Goal: Task Accomplishment & Management: Manage account settings

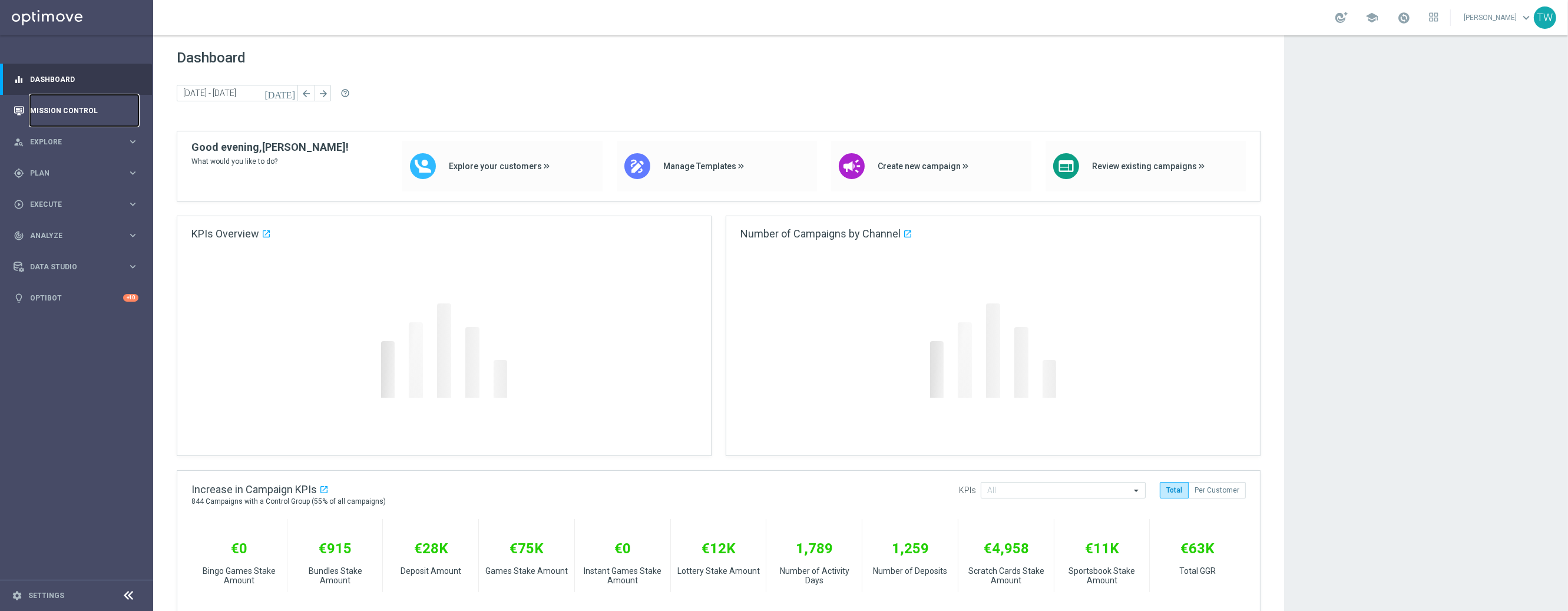
click at [108, 119] on link "Mission Control" at bounding box center [83, 111] width 108 height 32
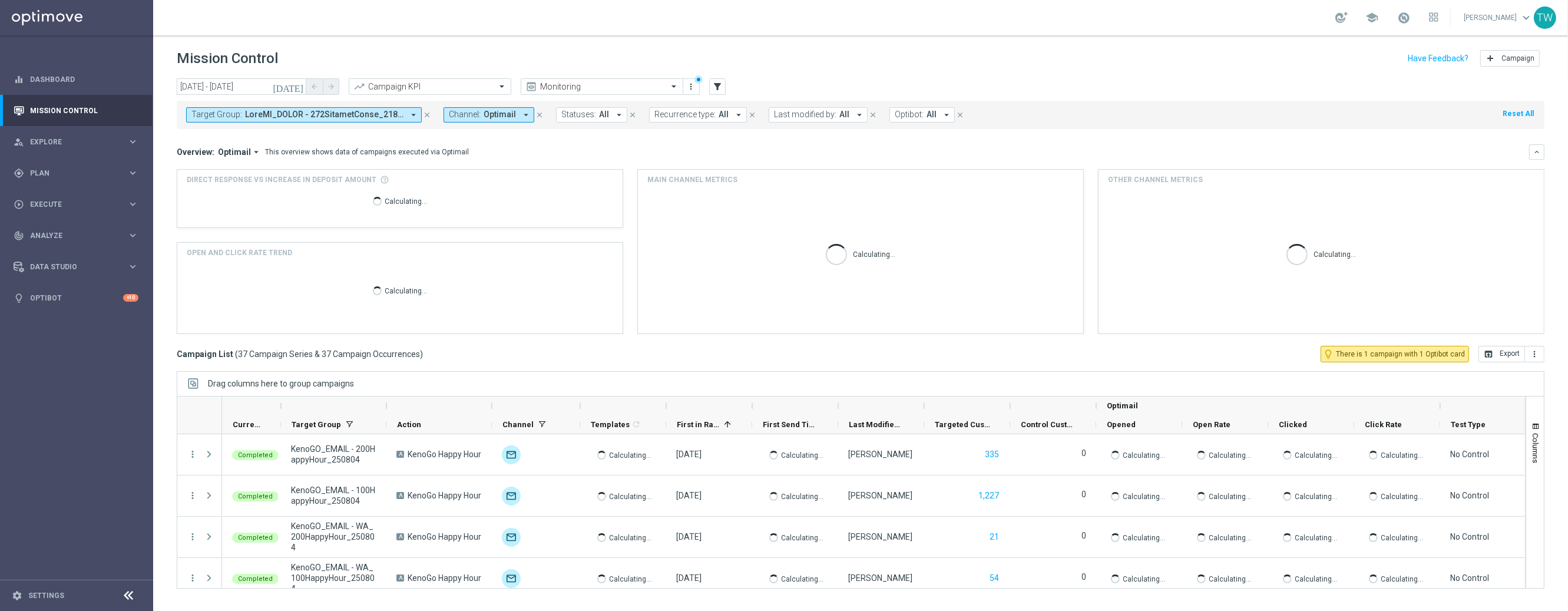
drag, startPoint x: 520, startPoint y: 117, endPoint x: 507, endPoint y: 117, distance: 13.0
click at [521, 117] on icon "arrow_drop_down" at bounding box center [526, 115] width 11 height 11
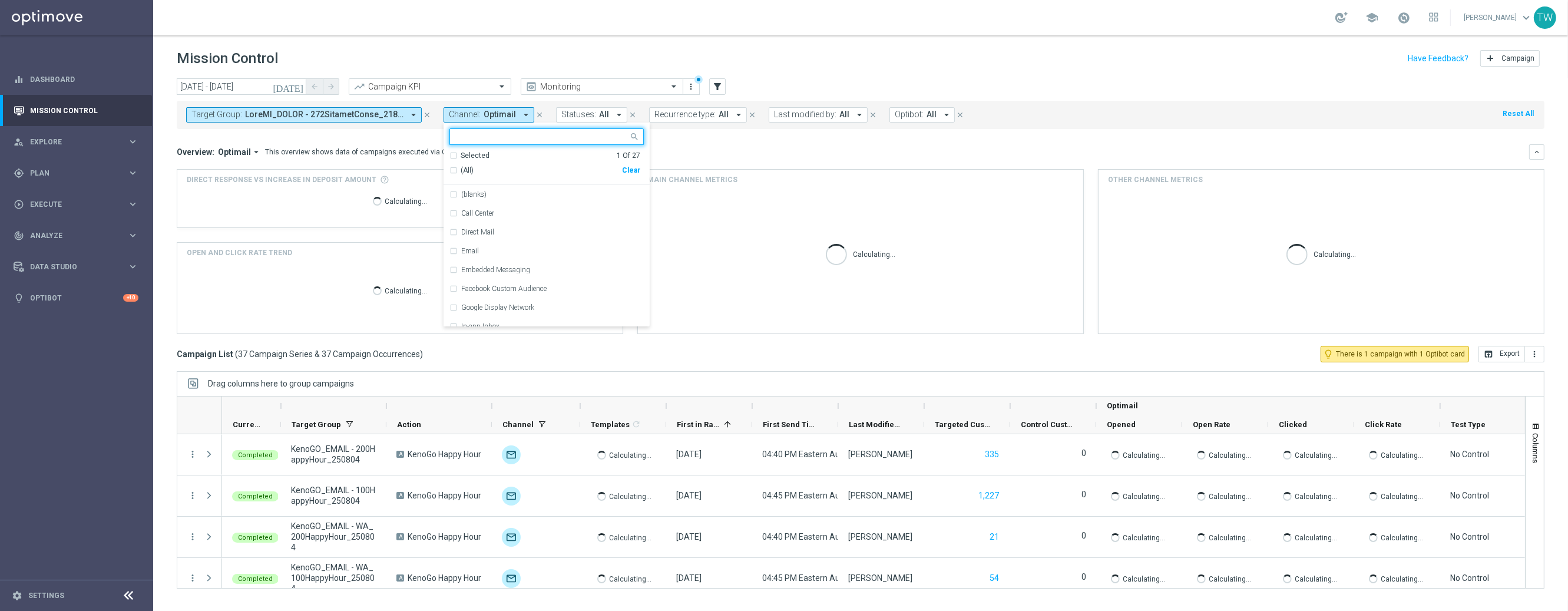
click at [404, 113] on button "Target Group: arrow_drop_down" at bounding box center [304, 114] width 235 height 15
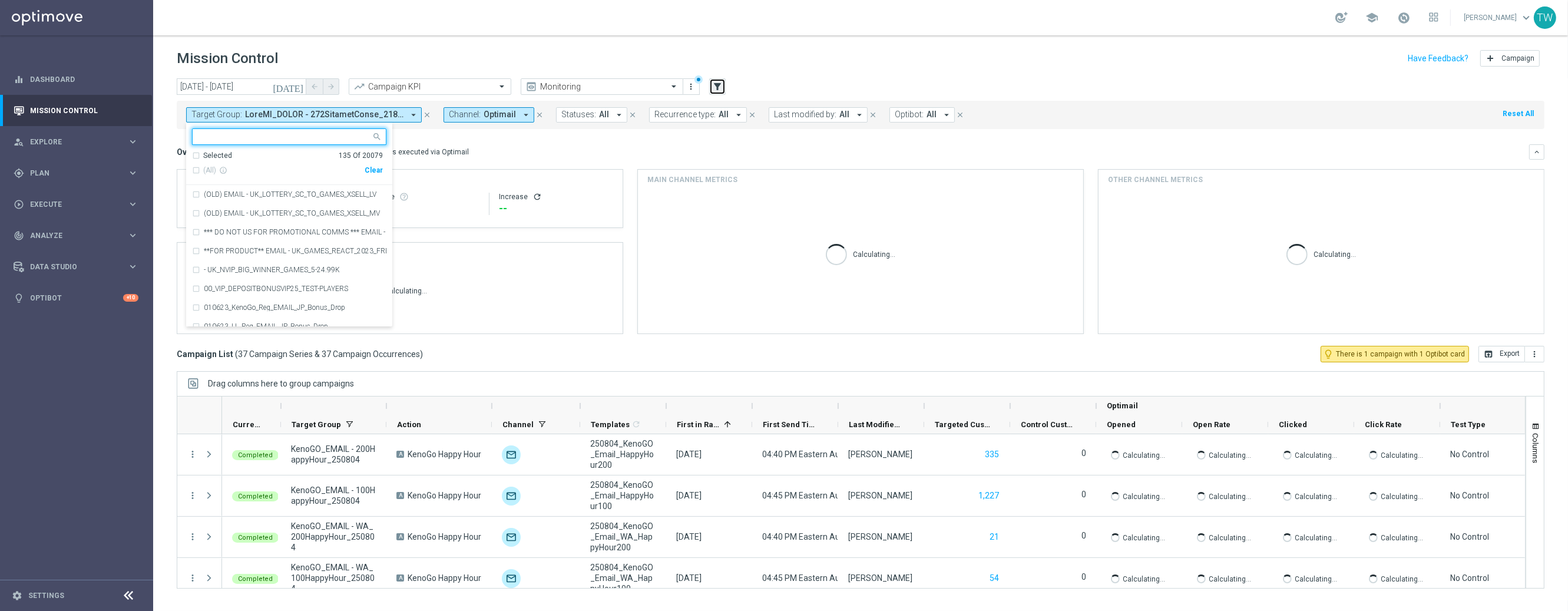
click at [715, 85] on icon "filter_alt" at bounding box center [717, 87] width 11 height 11
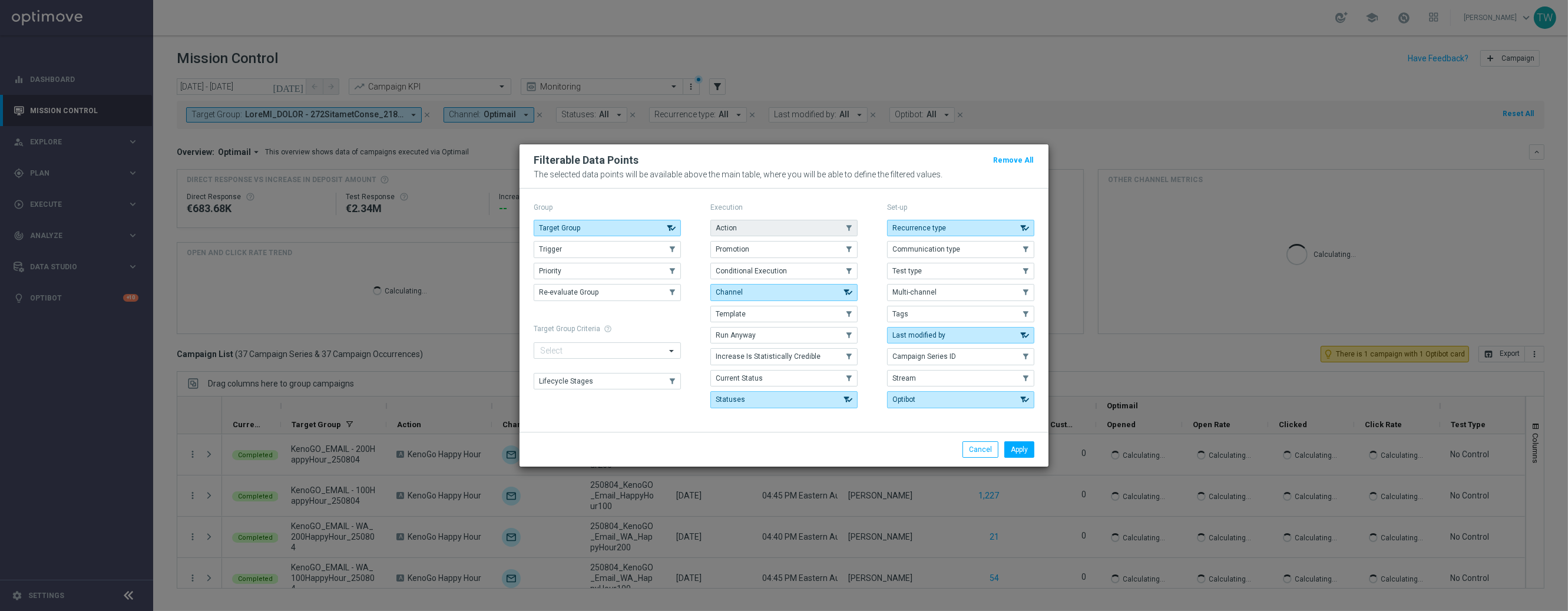
click at [759, 229] on button "Action" at bounding box center [784, 227] width 147 height 17
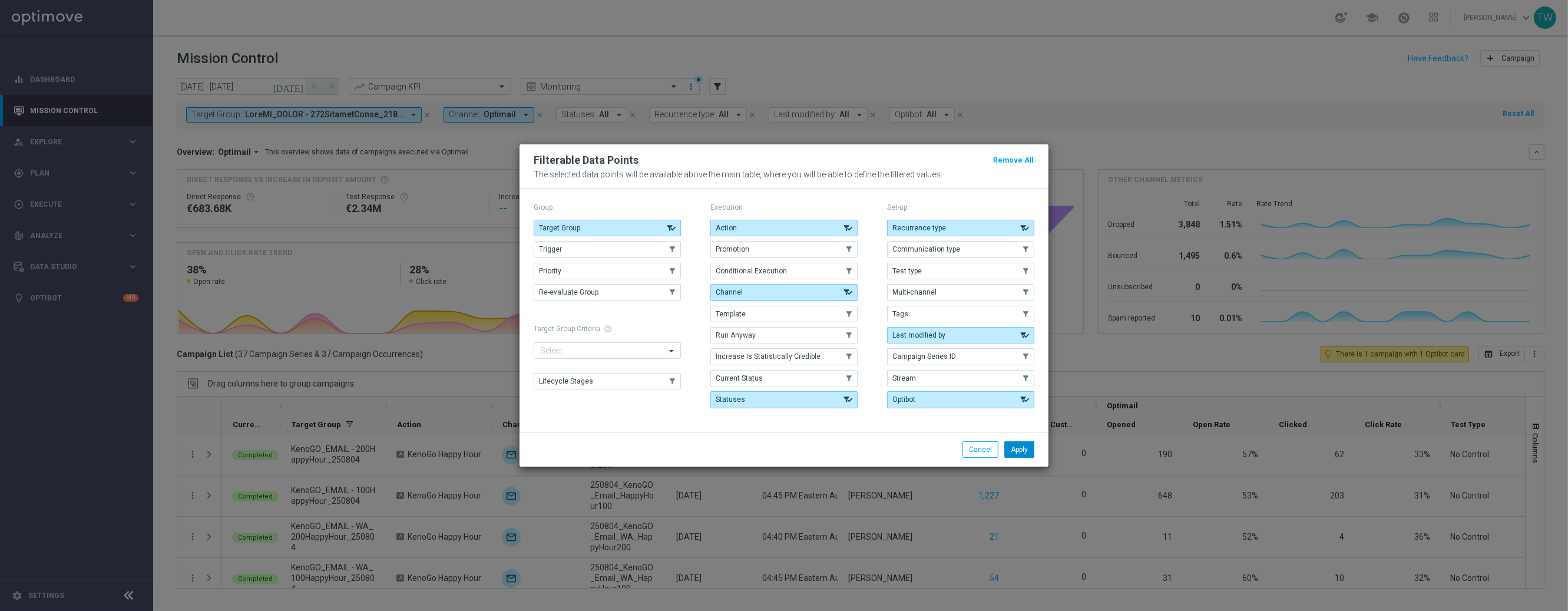
drag, startPoint x: 1028, startPoint y: 454, endPoint x: 1021, endPoint y: 449, distance: 8.6
click at [1028, 454] on button "Apply" at bounding box center [1019, 449] width 30 height 17
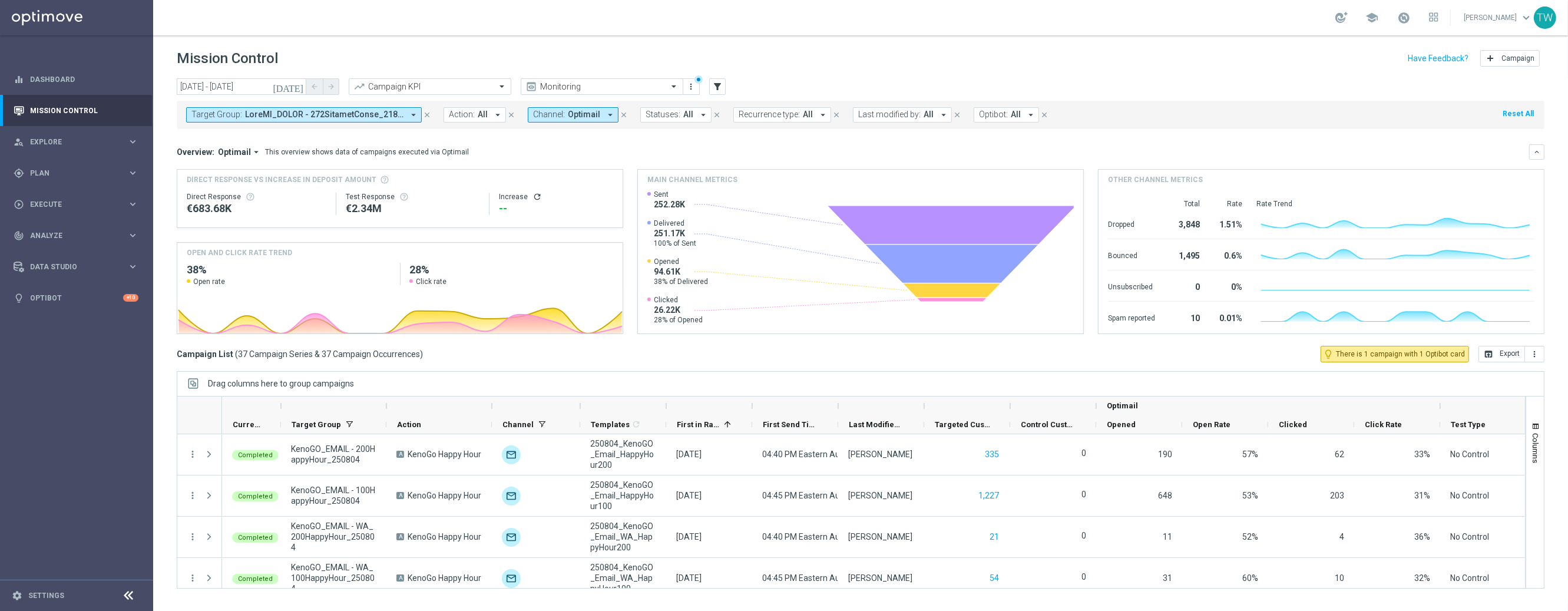
click at [483, 116] on span "All" at bounding box center [482, 114] width 10 height 10
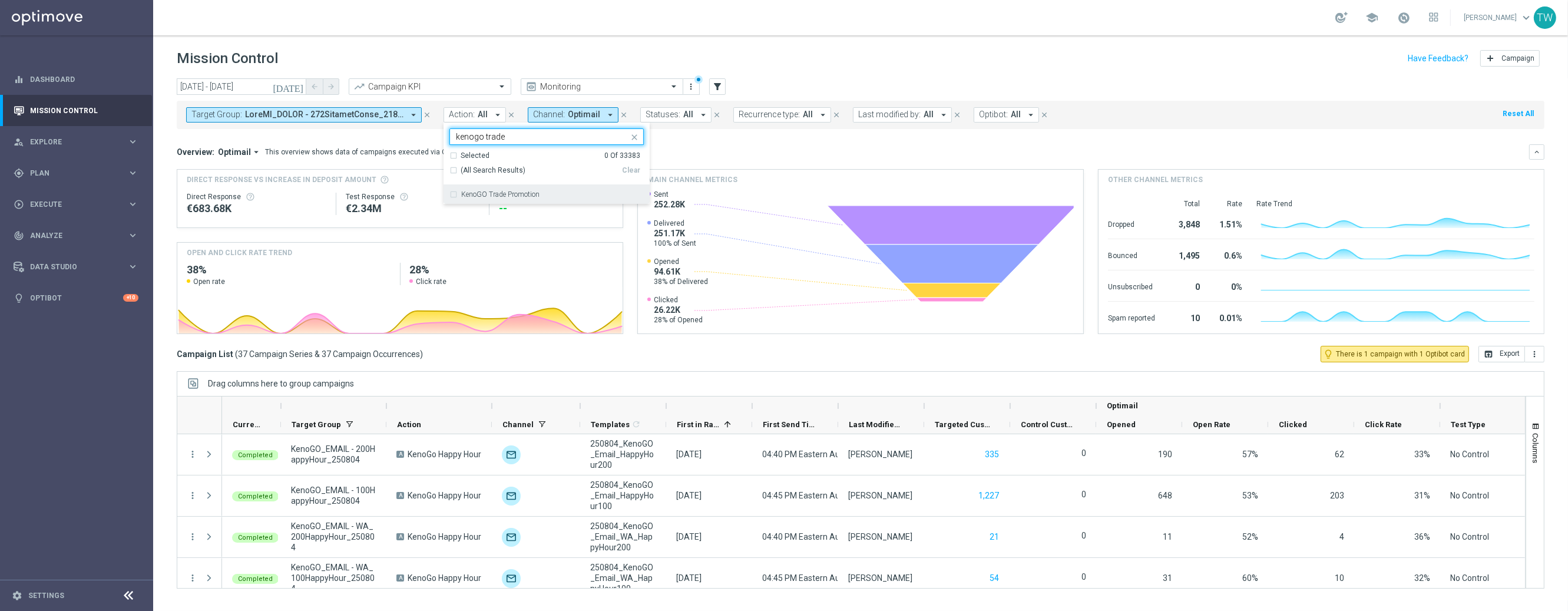
click at [489, 186] on div "KenoGO Trade Promotion" at bounding box center [546, 194] width 194 height 18
type input "kenogo trade"
drag, startPoint x: 385, startPoint y: 119, endPoint x: 392, endPoint y: 126, distance: 9.9
click at [385, 119] on span at bounding box center [324, 114] width 158 height 10
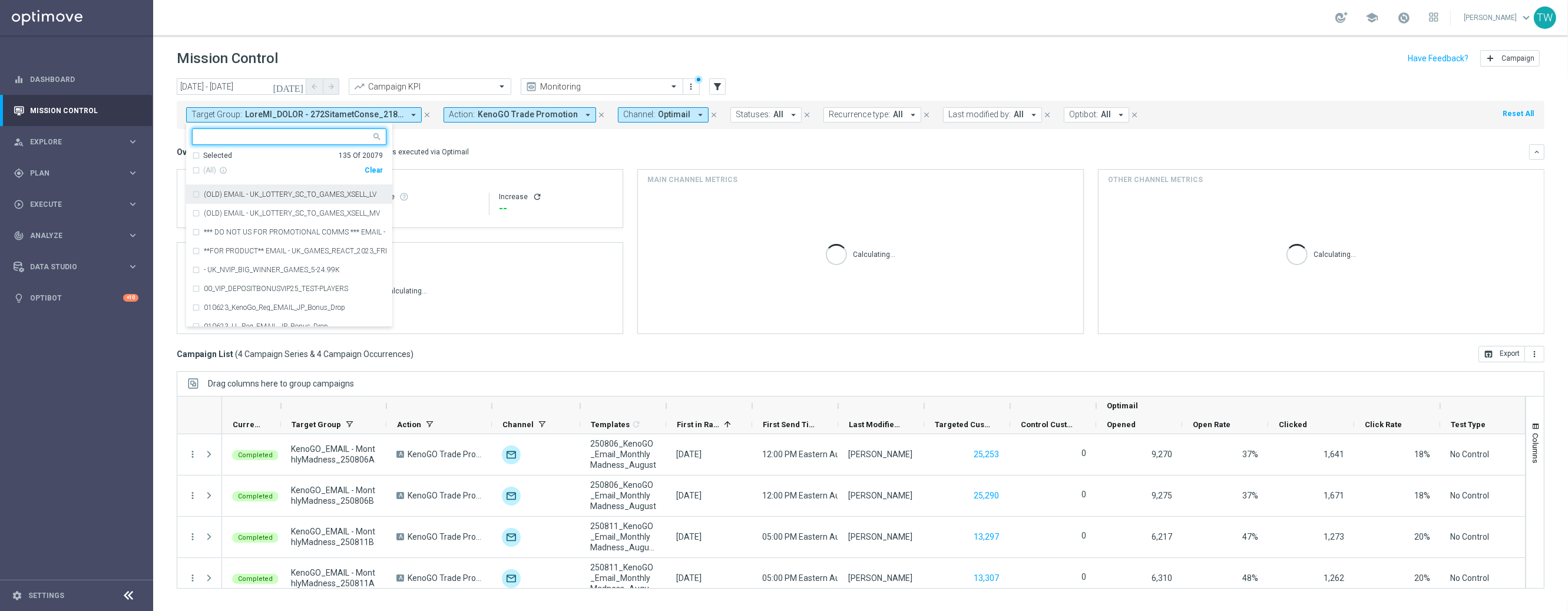
click at [0, 0] on div "Clear" at bounding box center [0, 0] width 0 height 0
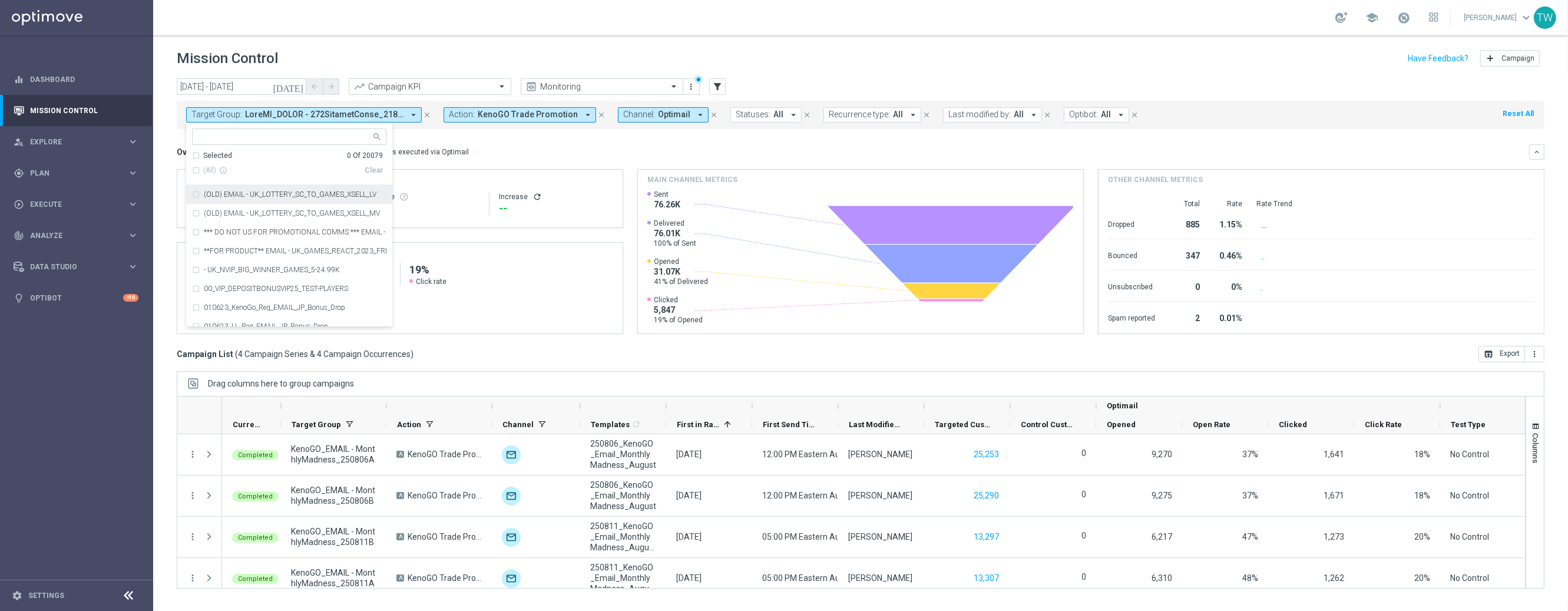
click at [295, 84] on icon "[DATE]" at bounding box center [289, 87] width 32 height 11
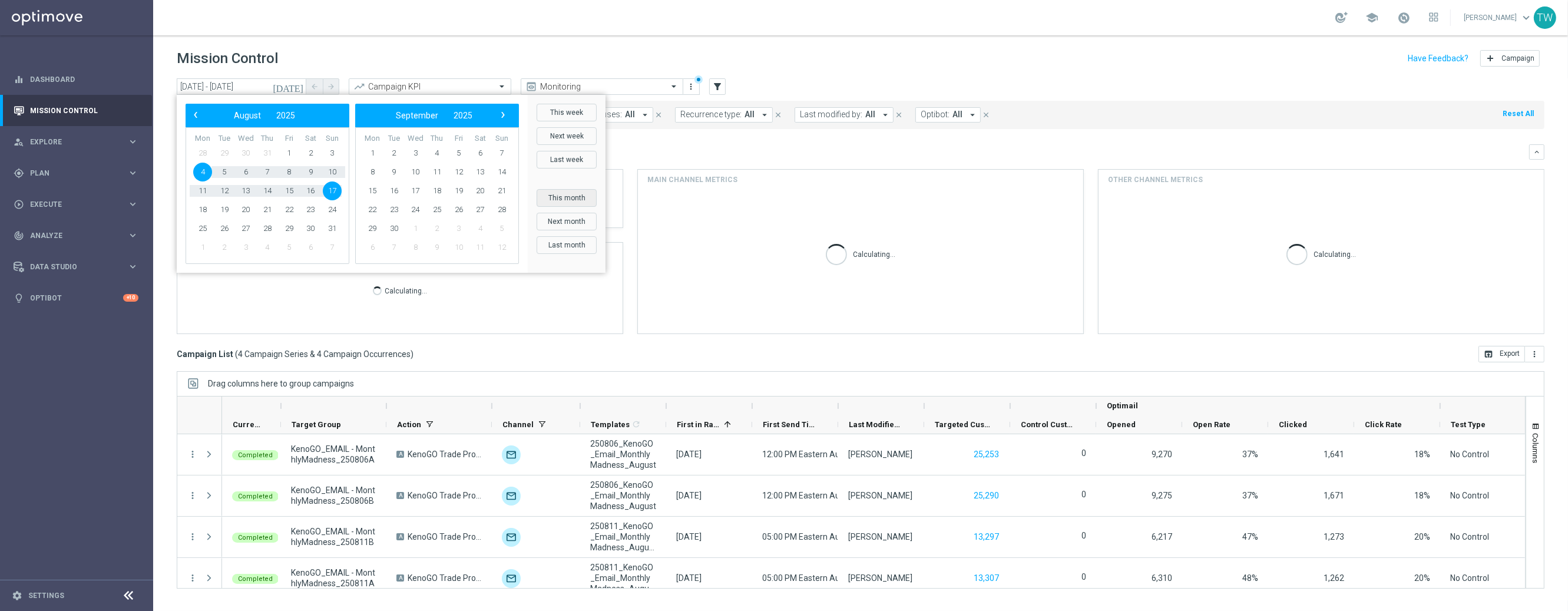
click at [564, 197] on button "This month" at bounding box center [566, 198] width 60 height 18
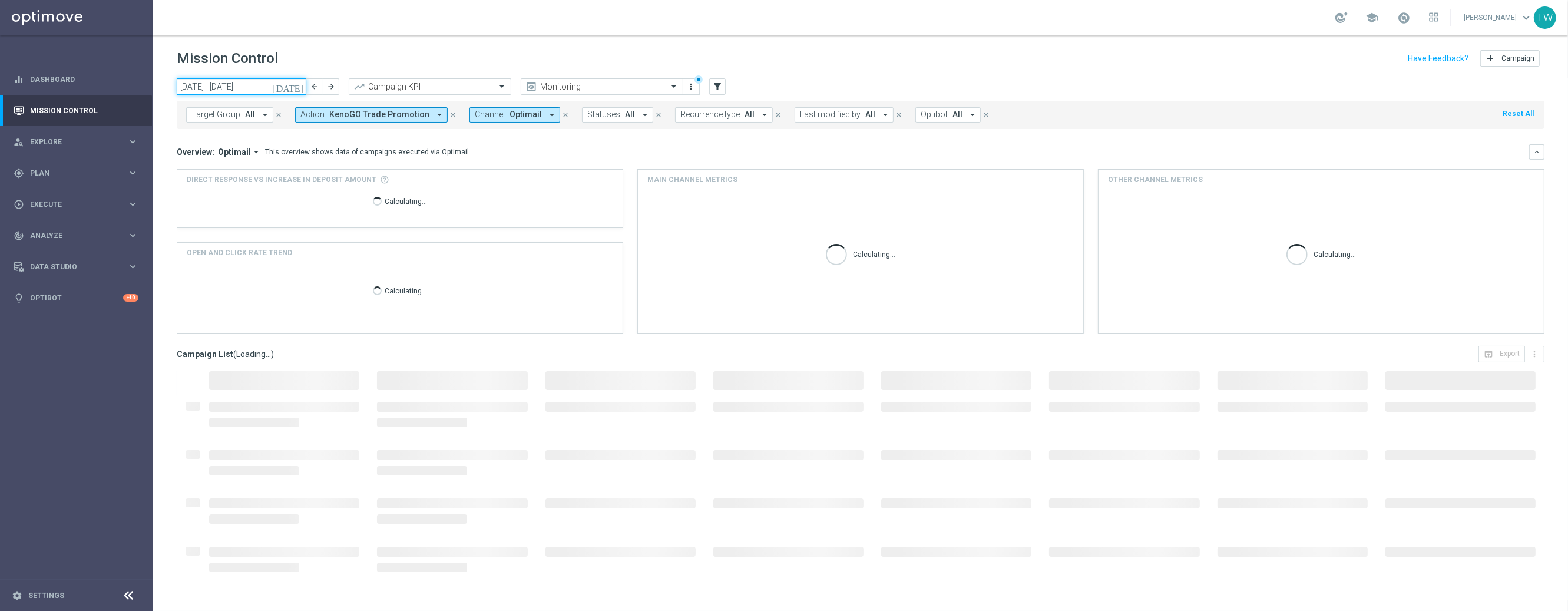
click at [284, 94] on input "01 Aug 2025 - 31 Aug 2025" at bounding box center [241, 86] width 130 height 17
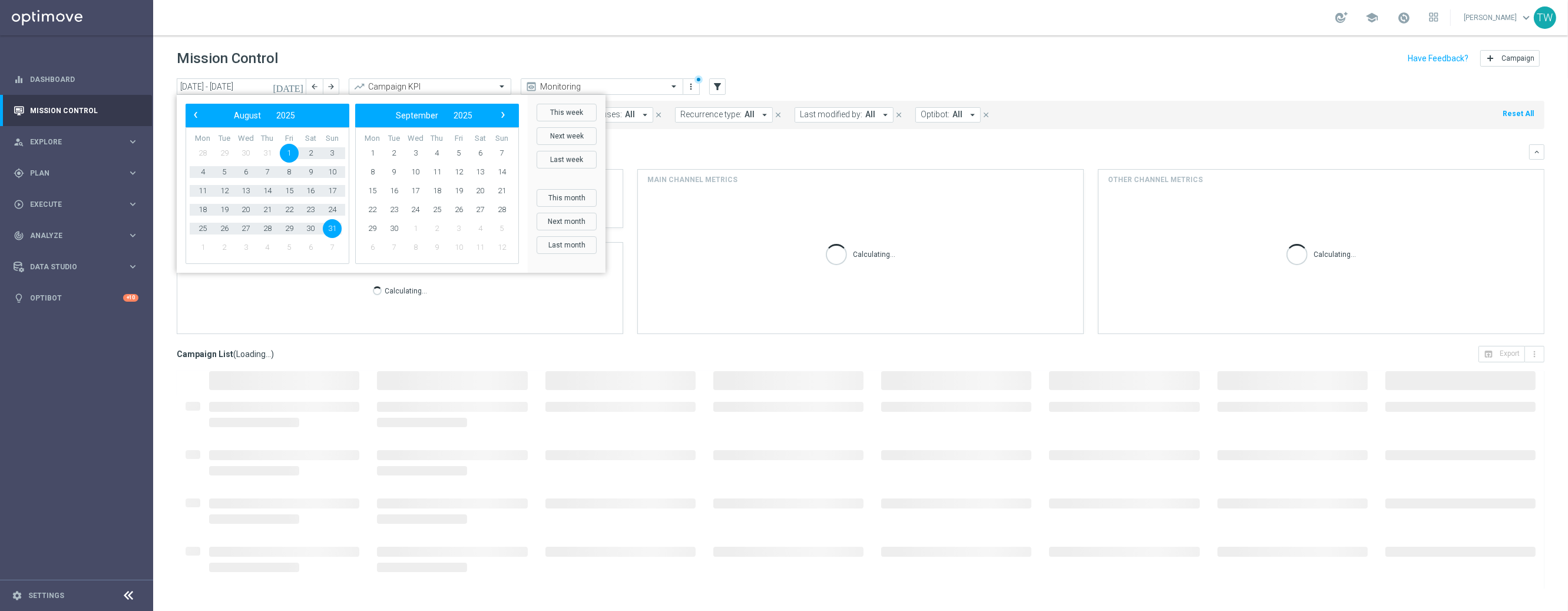
click at [294, 153] on span "1" at bounding box center [289, 153] width 18 height 18
click at [677, 129] on mini-dashboard "Overview: Optimail arrow_drop_down This overview shows data of campaigns execut…" at bounding box center [860, 237] width 1368 height 217
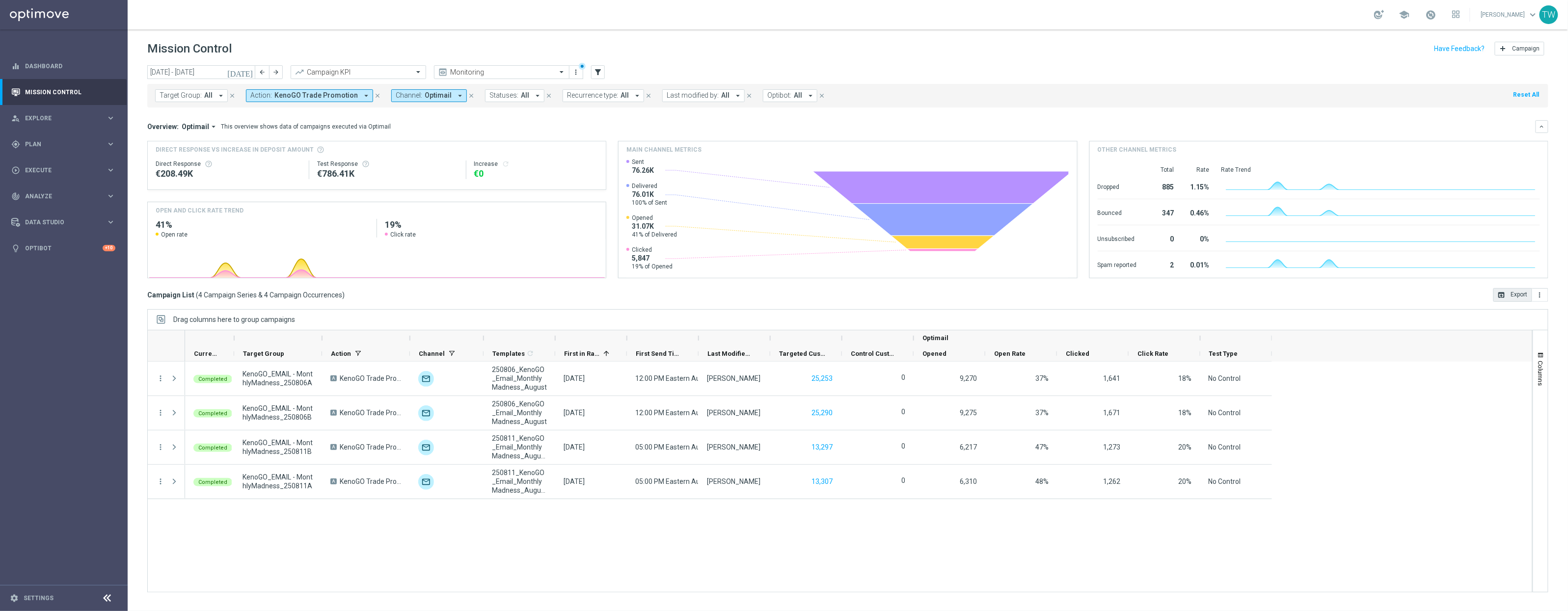
click at [1306, 298] on button "open_in_browser Export" at bounding box center [1512, 295] width 39 height 14
click at [247, 73] on icon "[DATE]" at bounding box center [241, 72] width 26 height 9
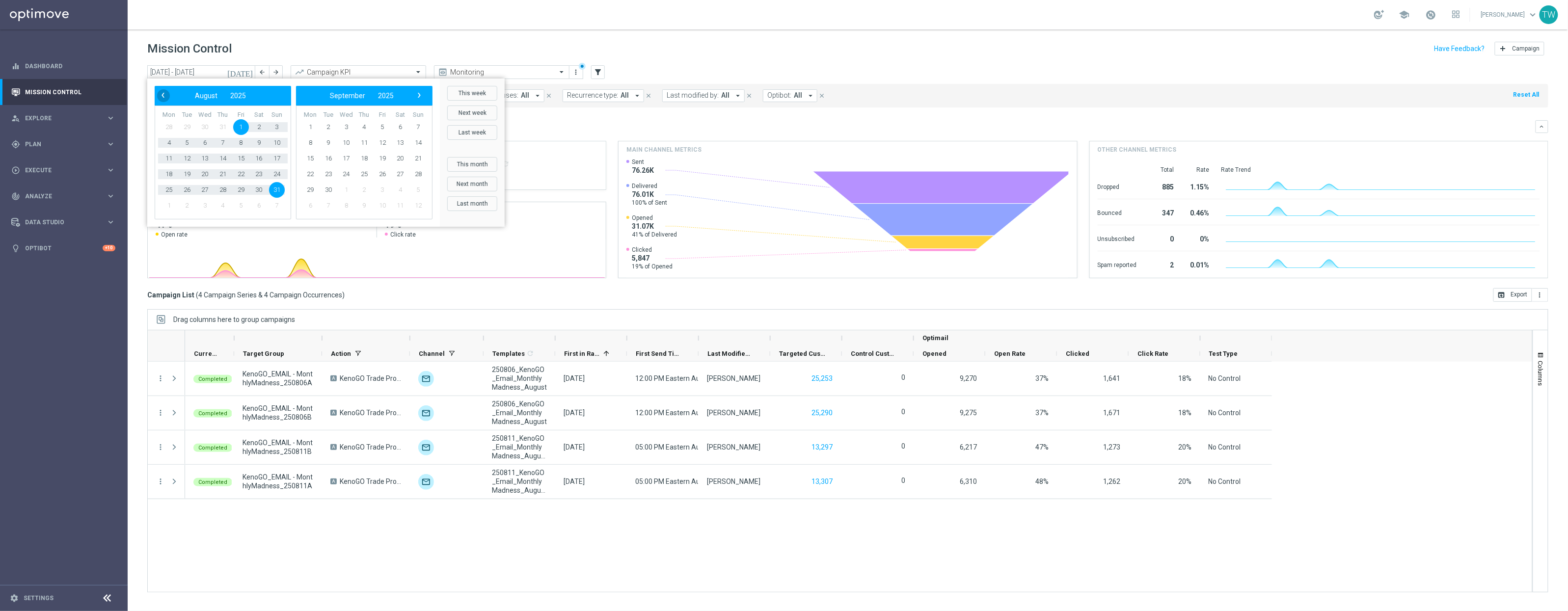
click at [159, 93] on span "‹" at bounding box center [162, 94] width 12 height 12
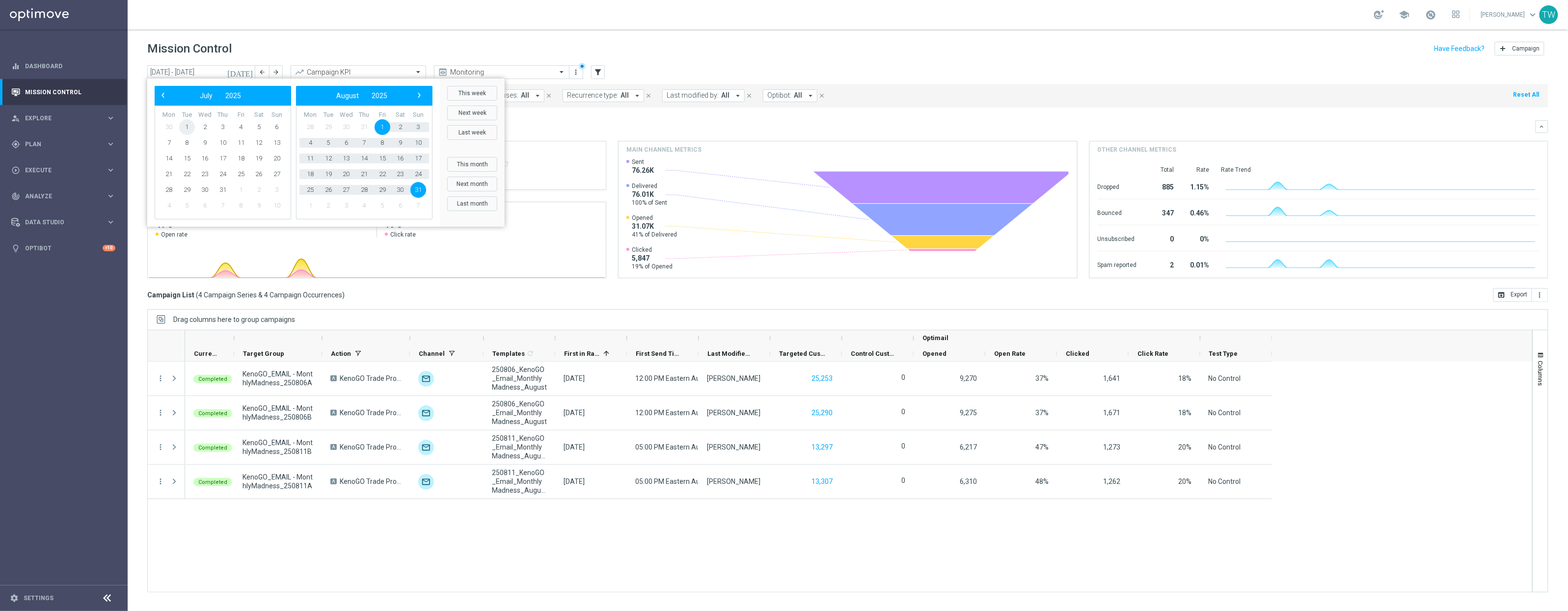
click at [190, 126] on span "1" at bounding box center [187, 127] width 15 height 15
click at [416, 189] on span "31" at bounding box center [418, 190] width 15 height 15
type input "01 Jul 2025 - 31 Aug 2025"
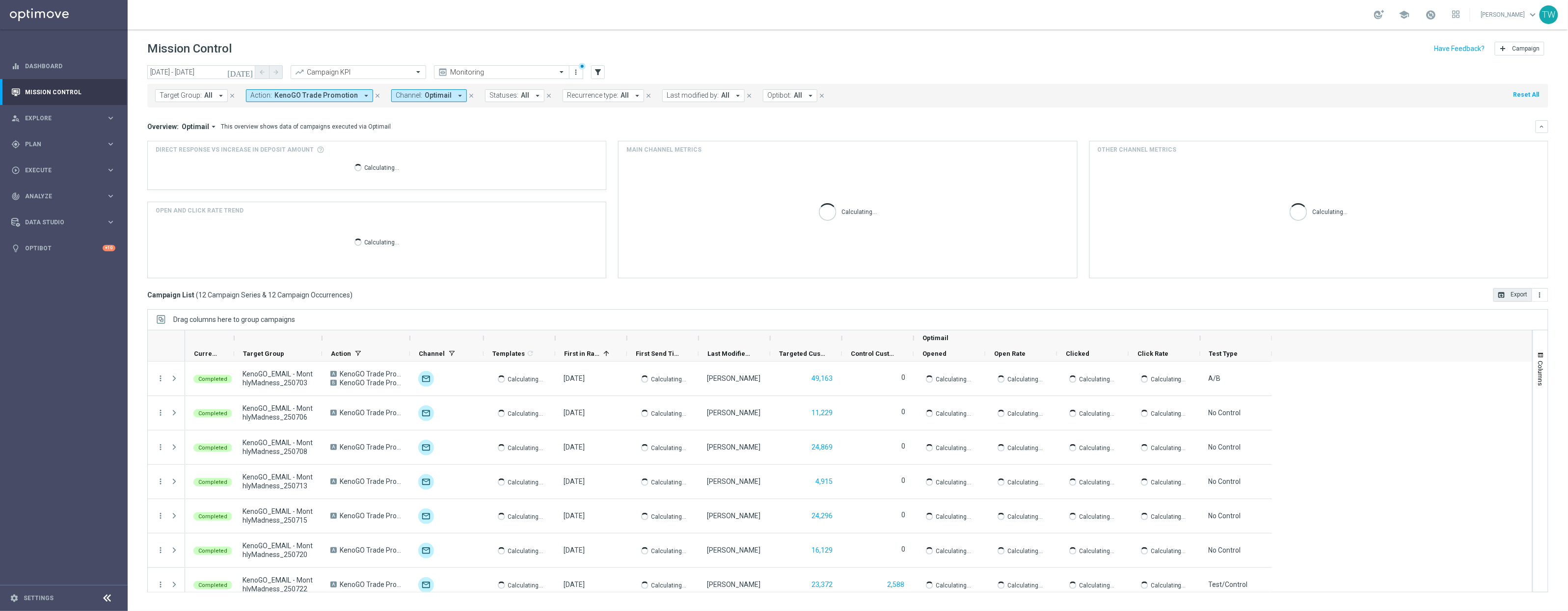
click at [1306, 299] on button "open_in_browser Export" at bounding box center [1512, 295] width 39 height 14
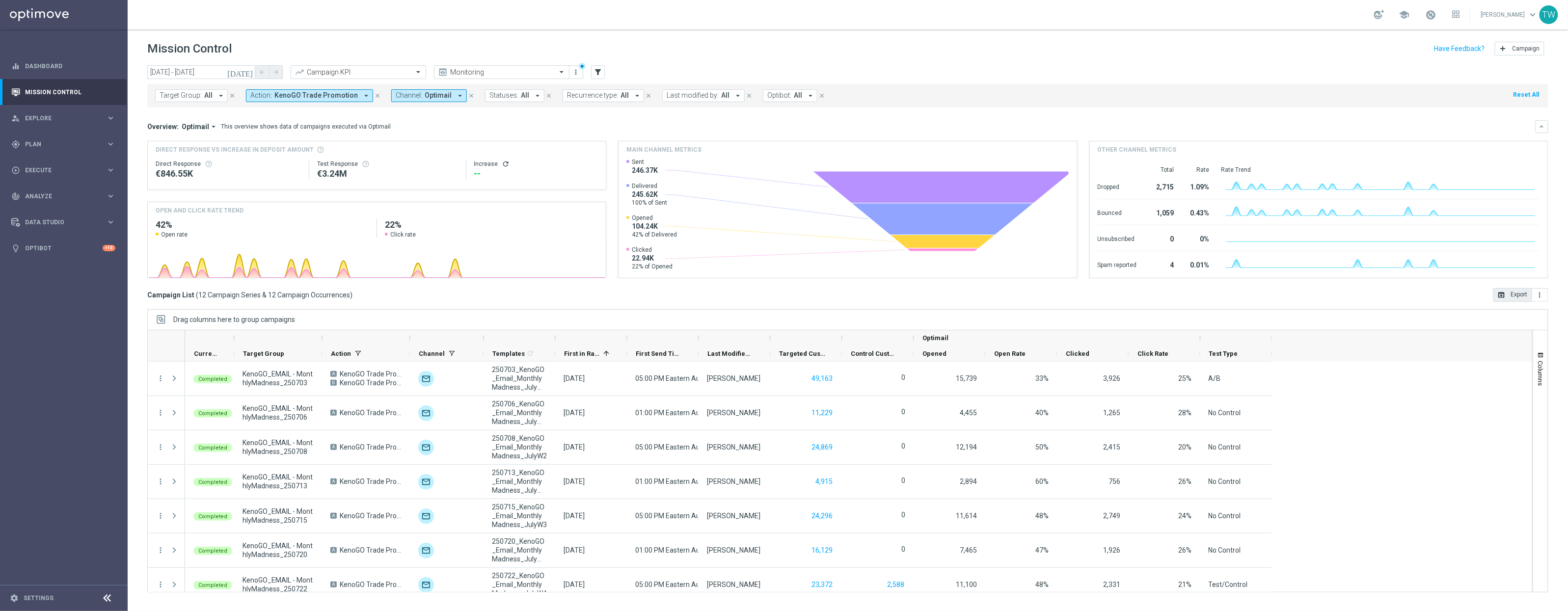
click at [1306, 296] on button "open_in_browser Export" at bounding box center [1512, 295] width 39 height 14
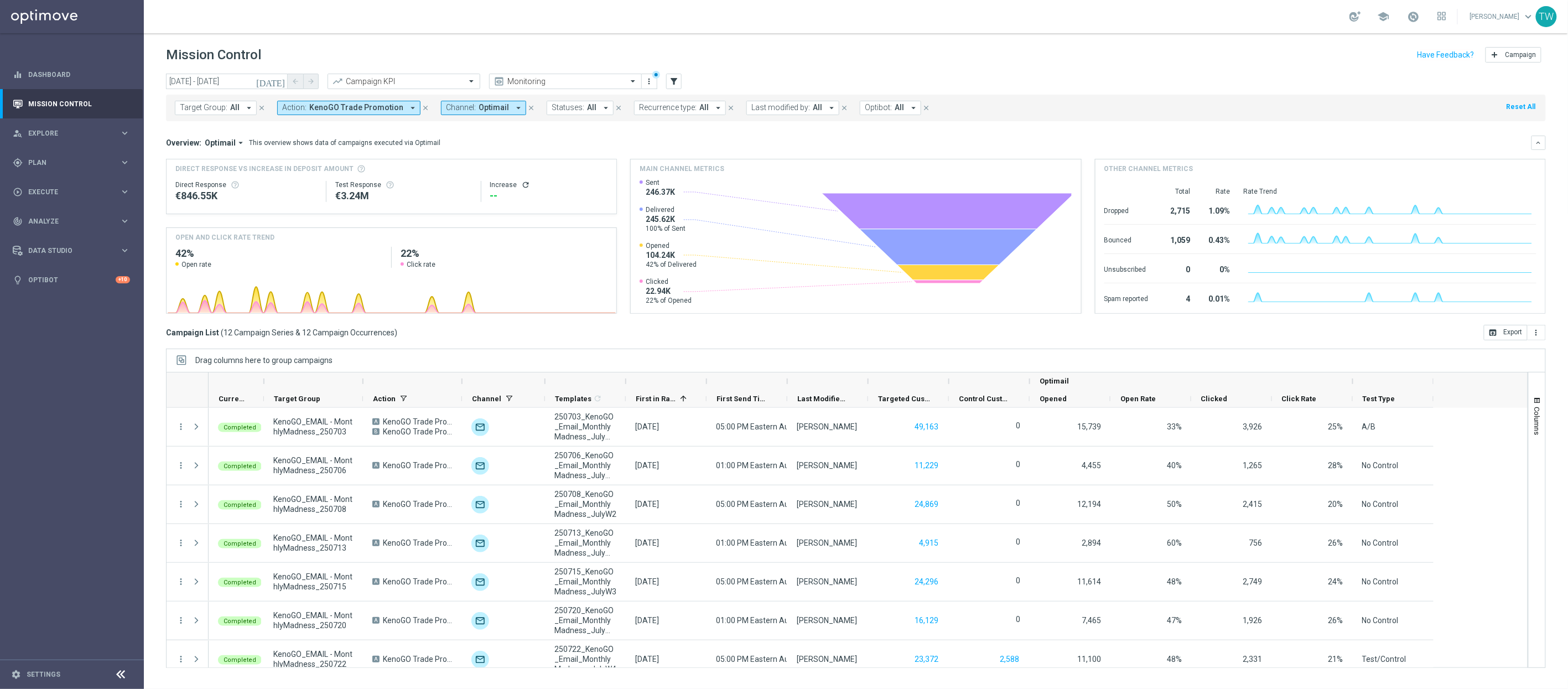
click at [421, 106] on icon "close" at bounding box center [425, 107] width 7 height 7
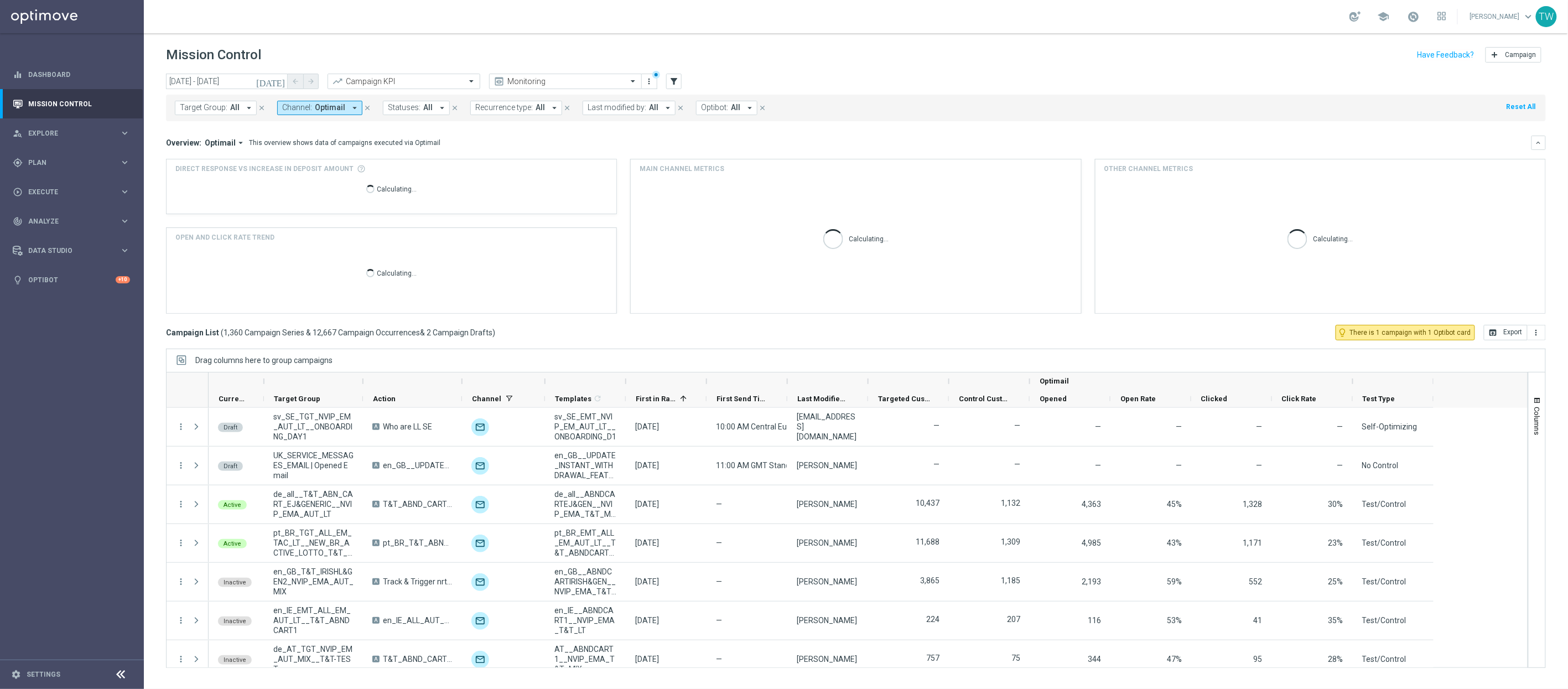
click at [364, 105] on icon "close" at bounding box center [367, 107] width 7 height 7
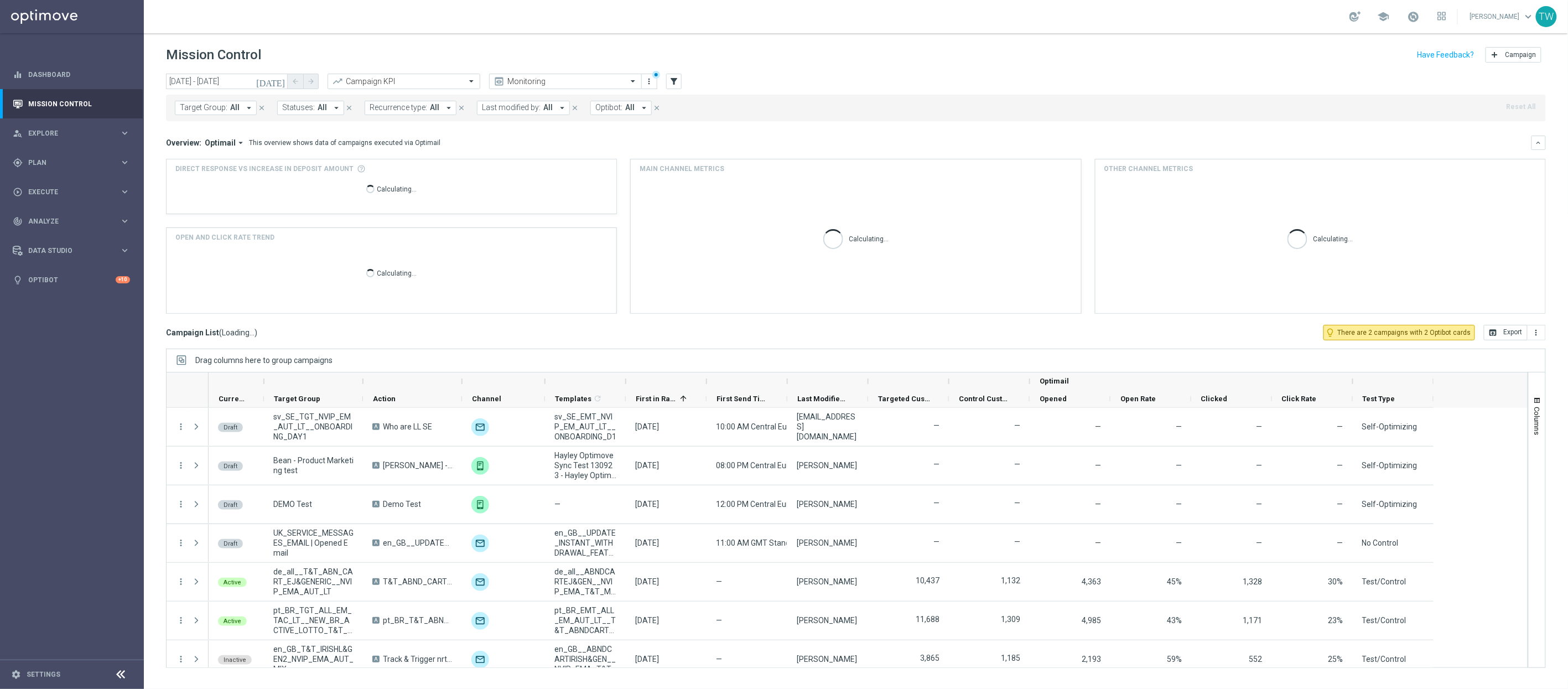
click at [228, 113] on button "Target Group: All arrow_drop_down" at bounding box center [215, 107] width 82 height 14
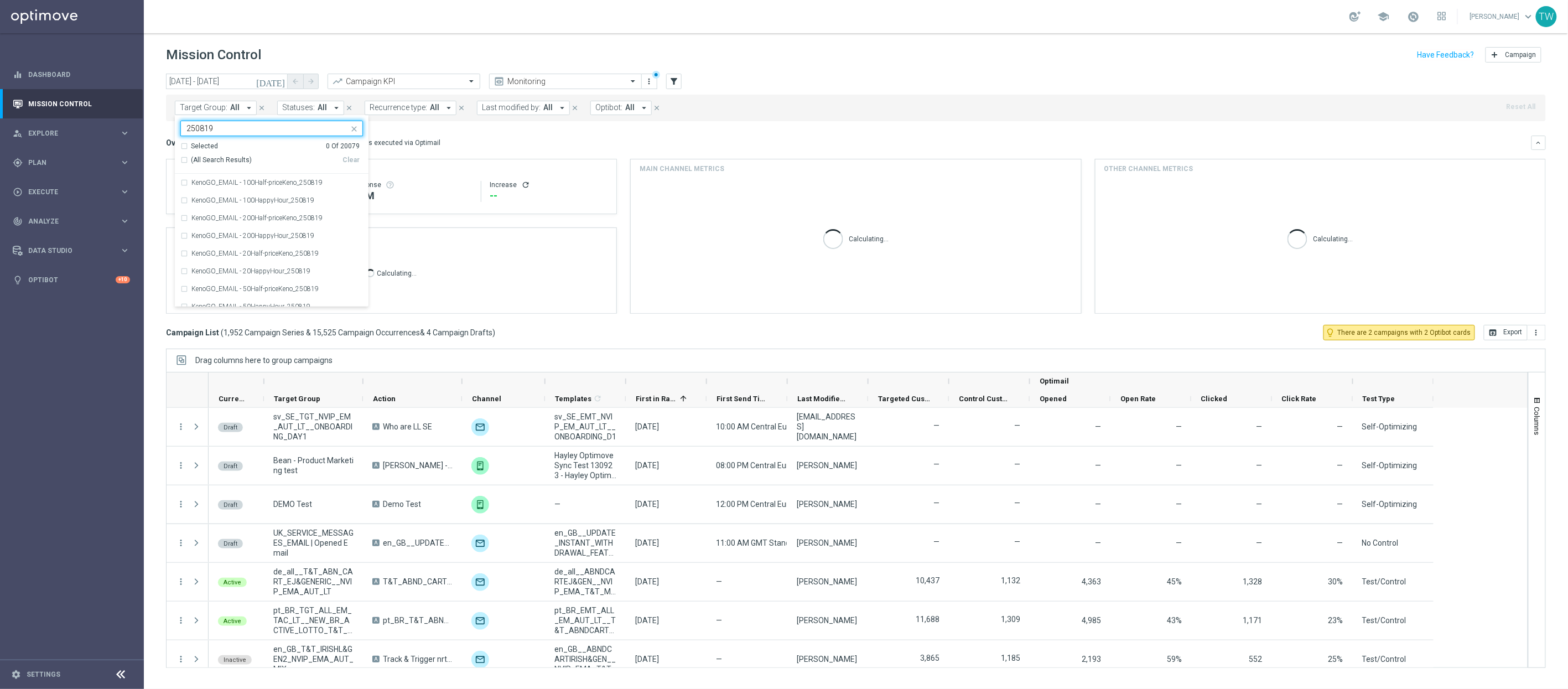
click at [227, 163] on span "(All Search Results)" at bounding box center [221, 160] width 61 height 9
type input "250819"
drag, startPoint x: 622, startPoint y: 134, endPoint x: 450, endPoint y: 130, distance: 172.0
click at [621, 134] on mini-dashboard "Overview: Optimail arrow_drop_down This overview shows data of campaigns execut…" at bounding box center [855, 223] width 1380 height 204
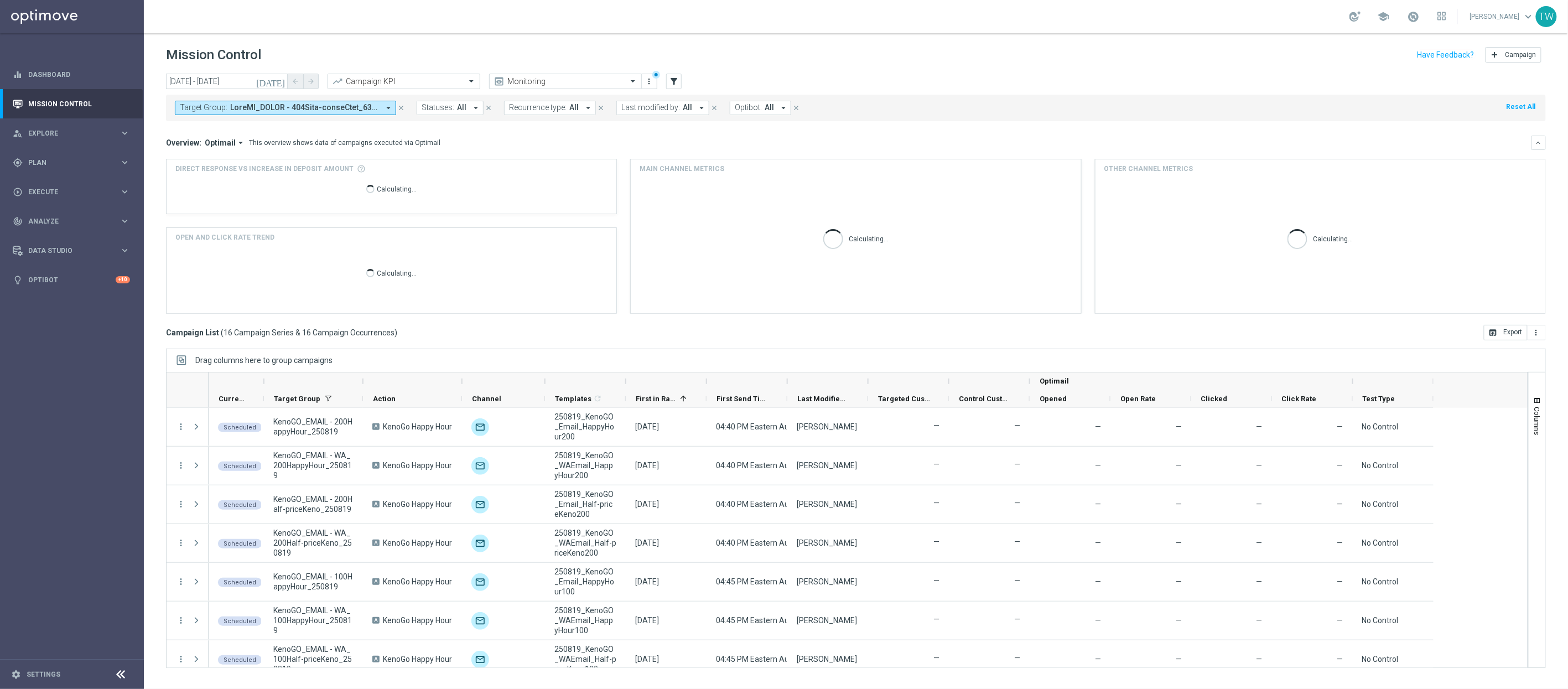
click at [279, 78] on icon "[DATE]" at bounding box center [271, 82] width 30 height 10
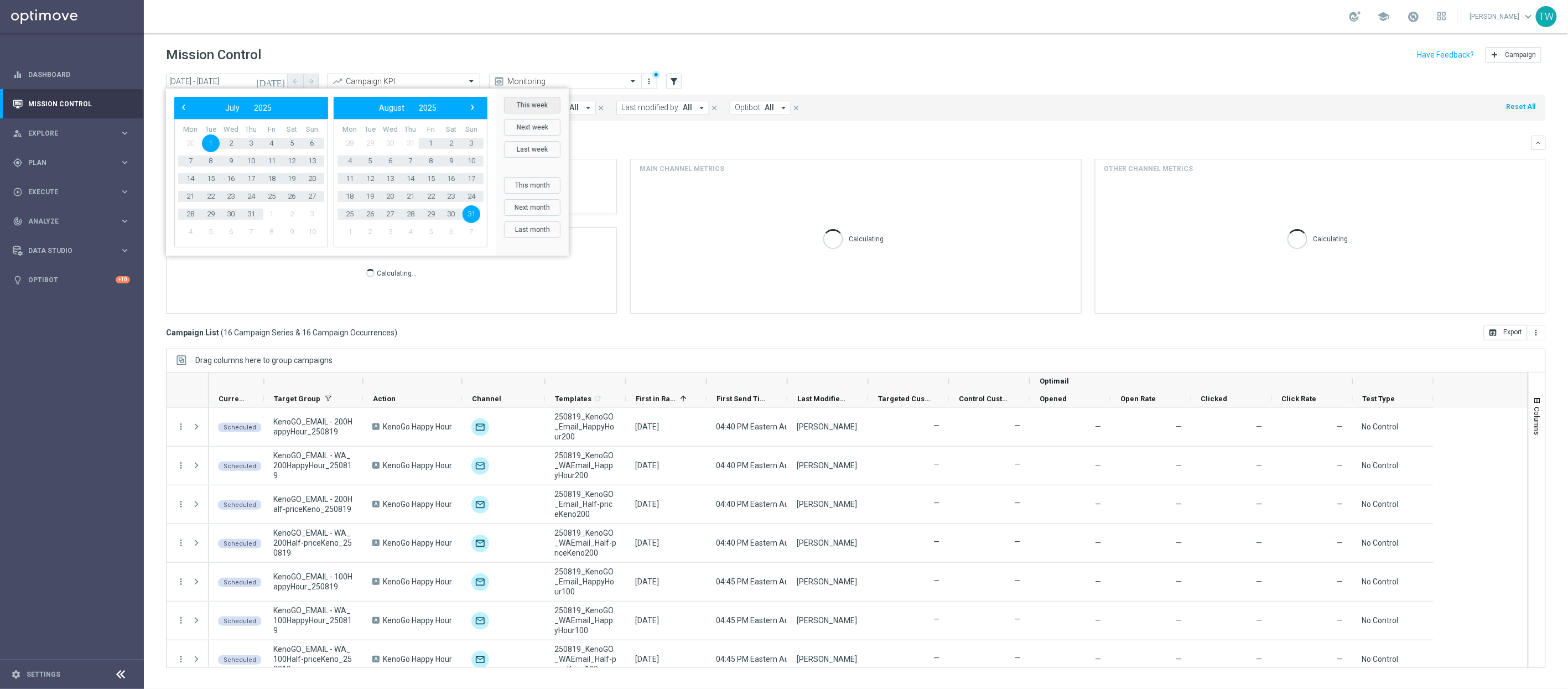
click at [531, 106] on button "This week" at bounding box center [532, 105] width 56 height 17
type input "[DATE] - [DATE]"
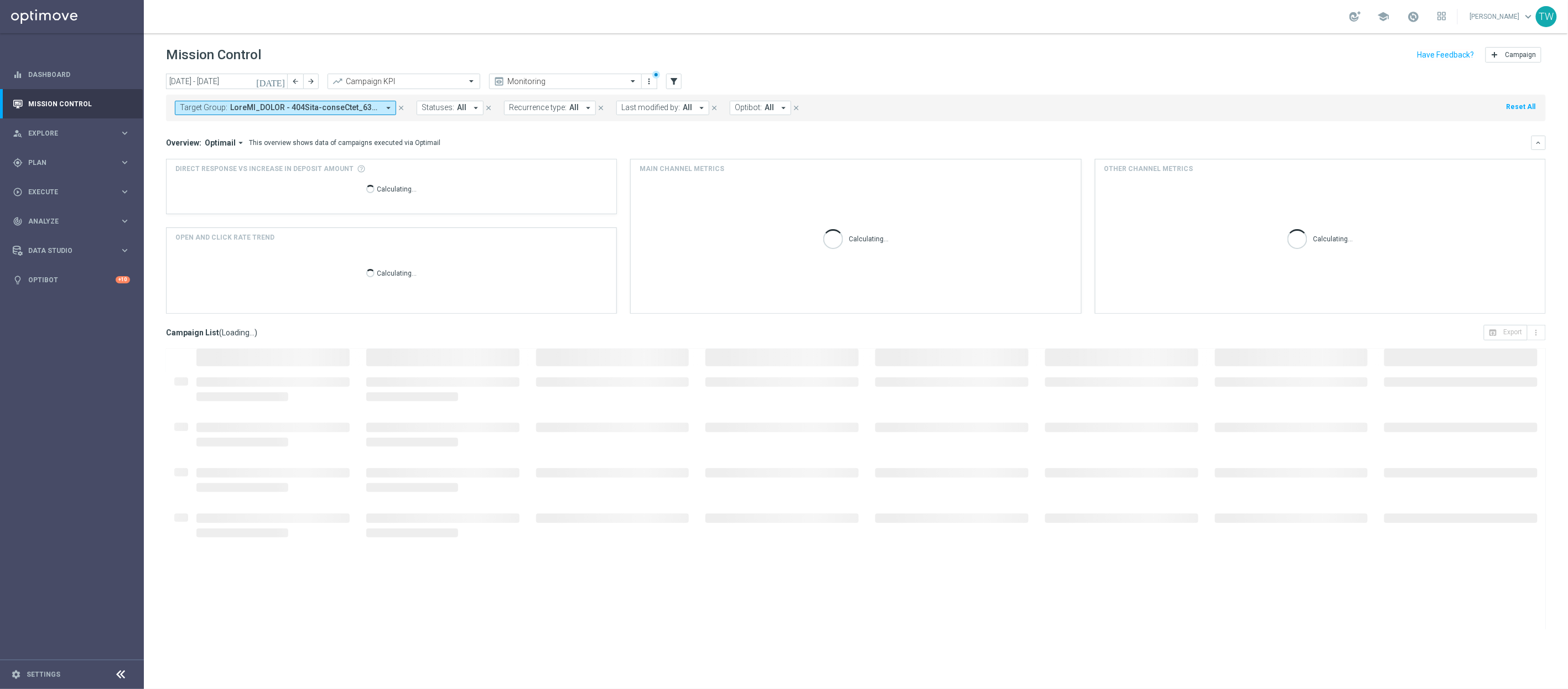
click at [608, 134] on mini-dashboard "Overview: Optimail arrow_drop_down This overview shows data of campaigns execut…" at bounding box center [855, 223] width 1380 height 204
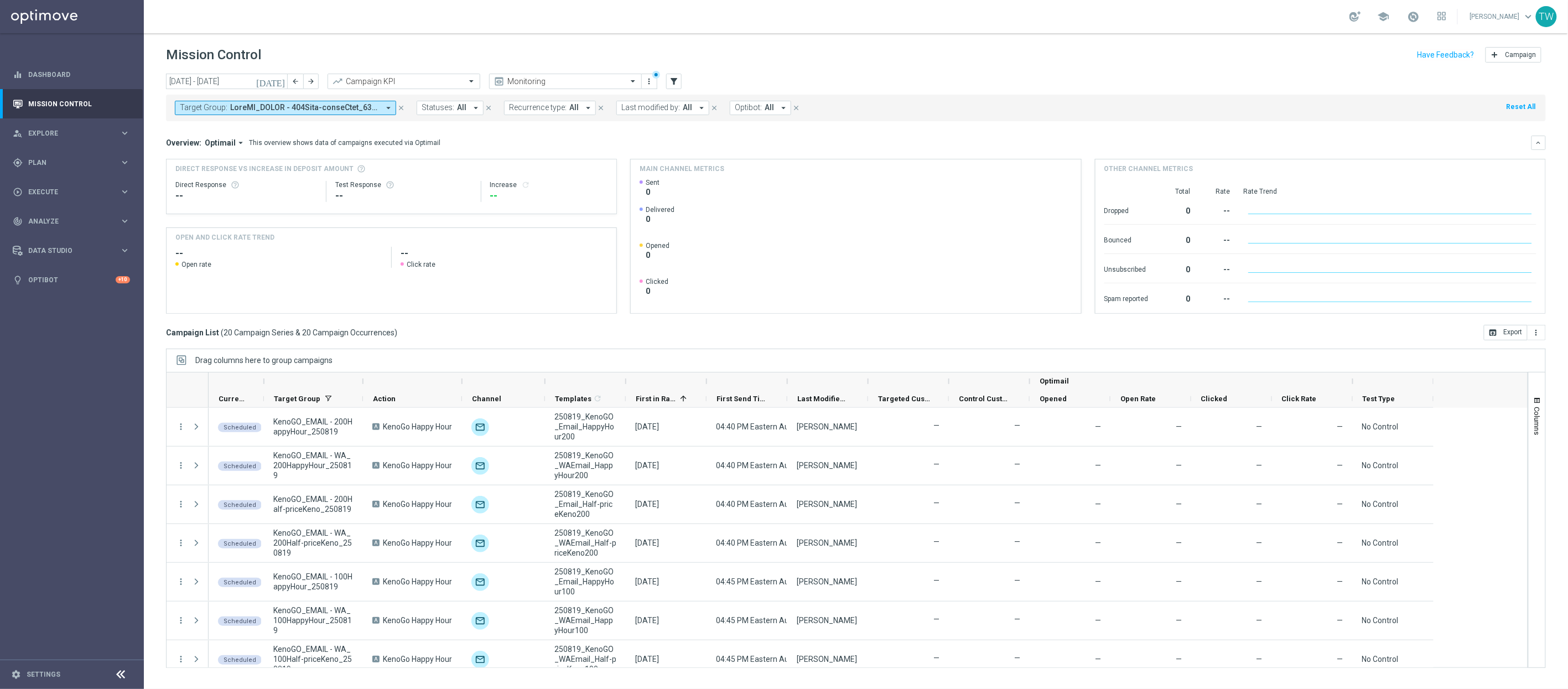
click at [362, 385] on div at bounding box center [362, 380] width 4 height 17
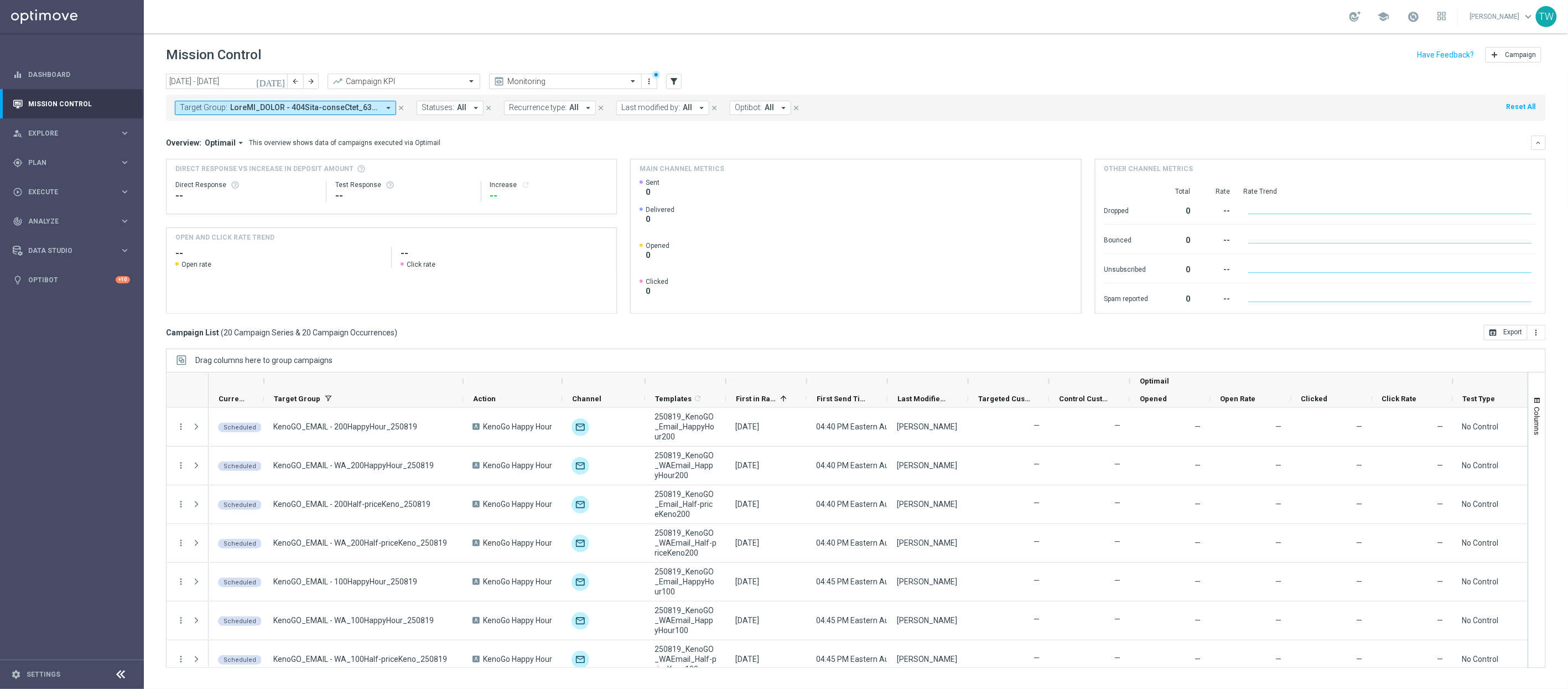
click at [727, 383] on div at bounding box center [725, 380] width 4 height 17
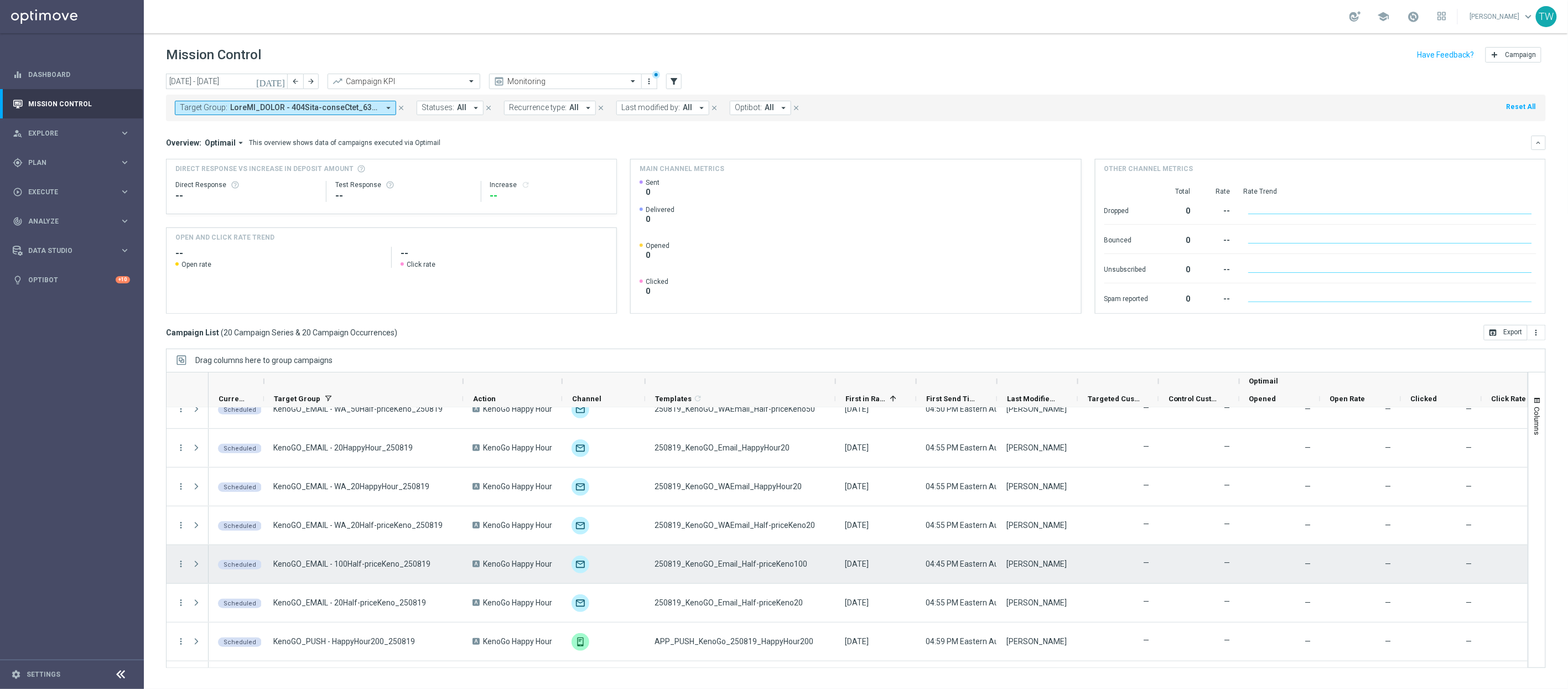
scroll to position [408, 0]
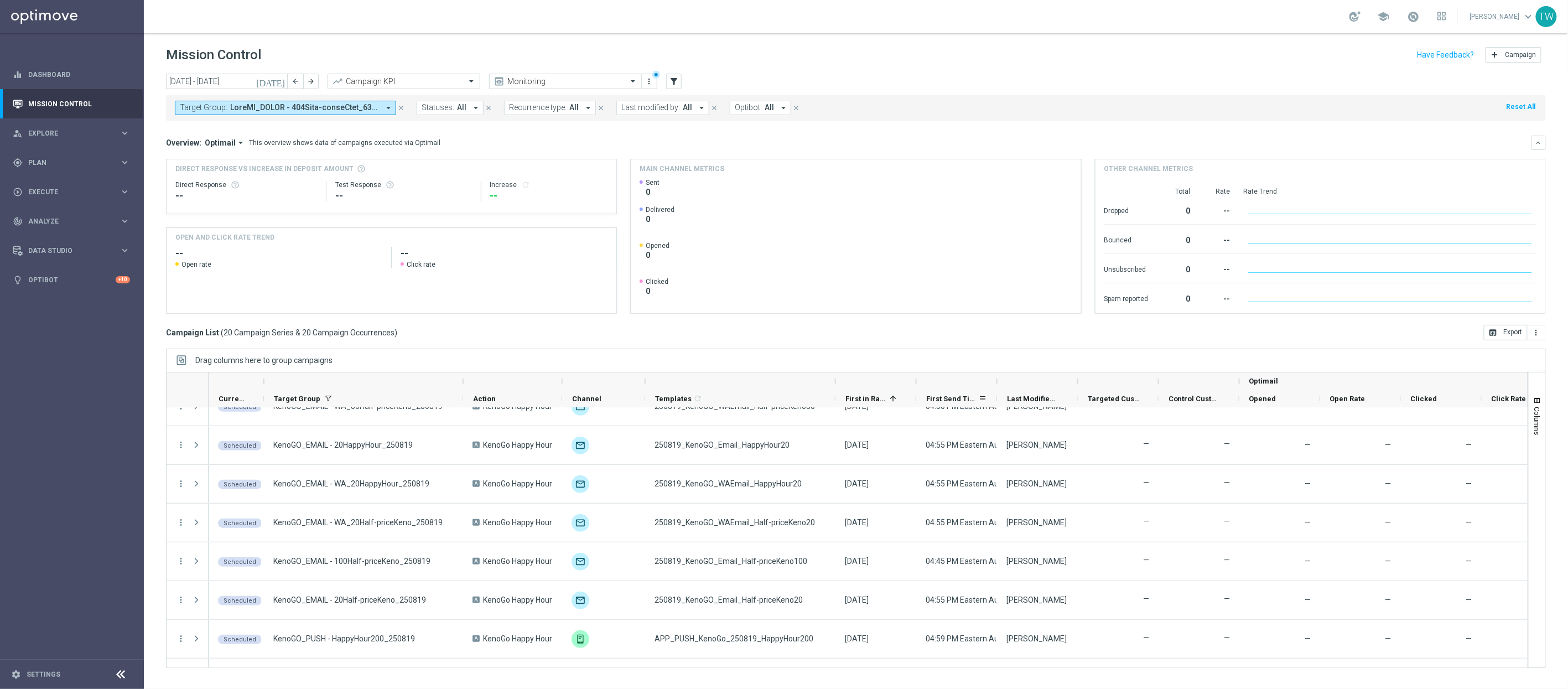
click at [944, 393] on div "First Send Time" at bounding box center [952, 399] width 52 height 17
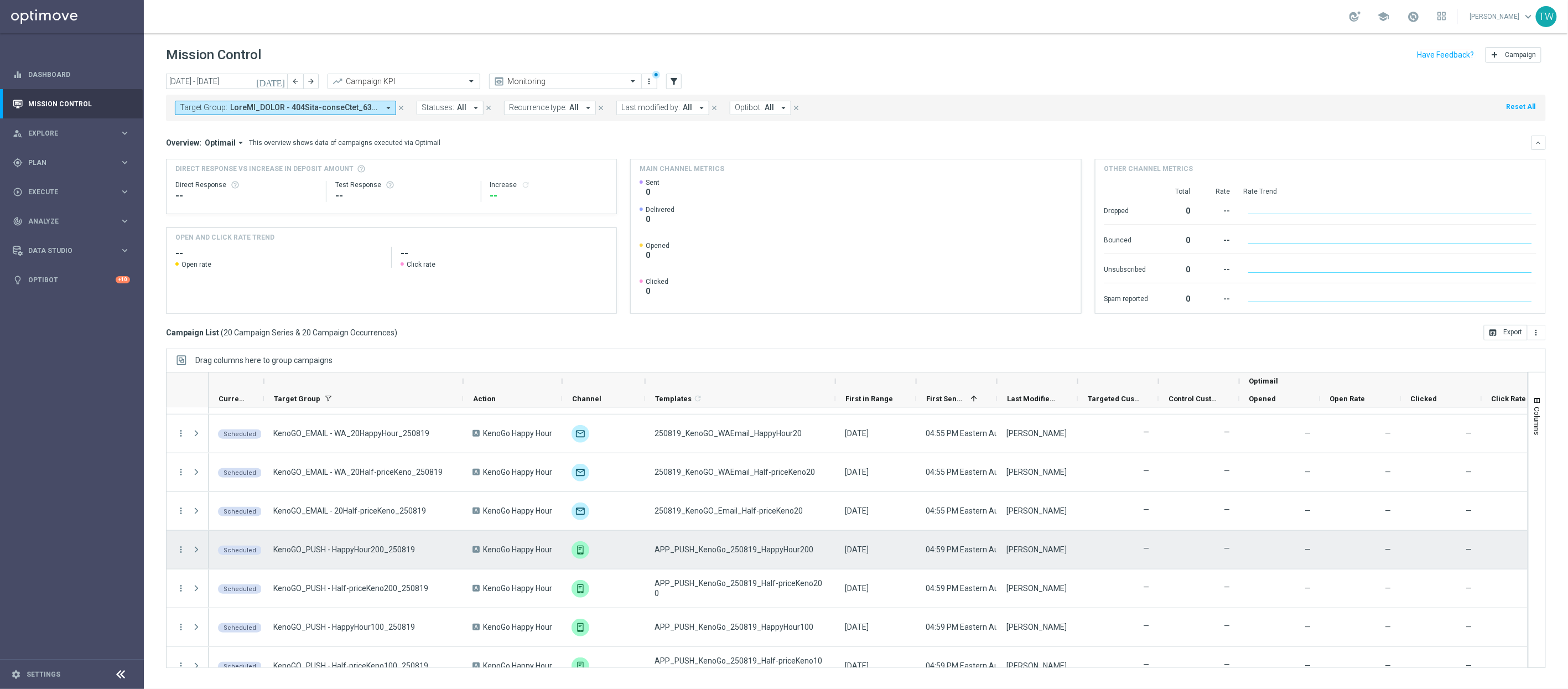
scroll to position [516, 0]
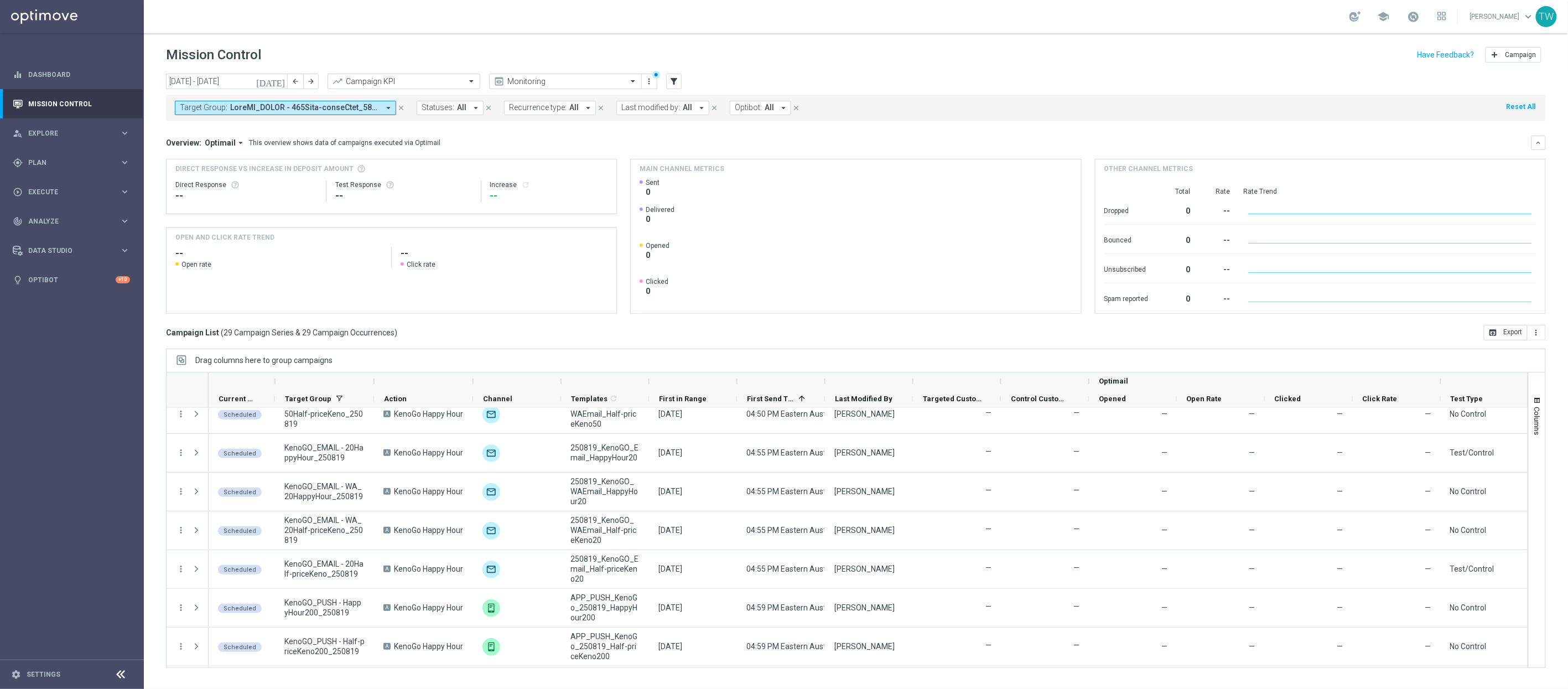
scroll to position [450, 0]
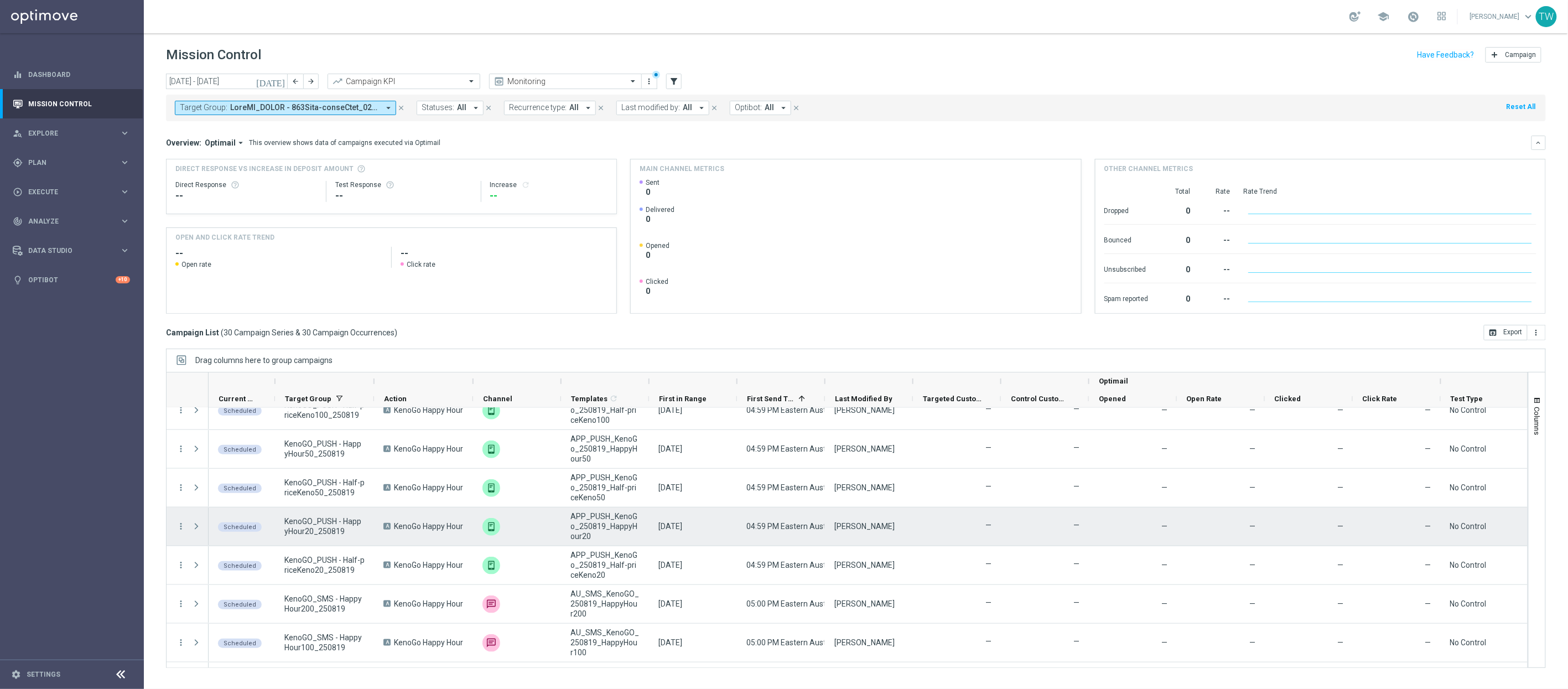
scroll to position [904, 0]
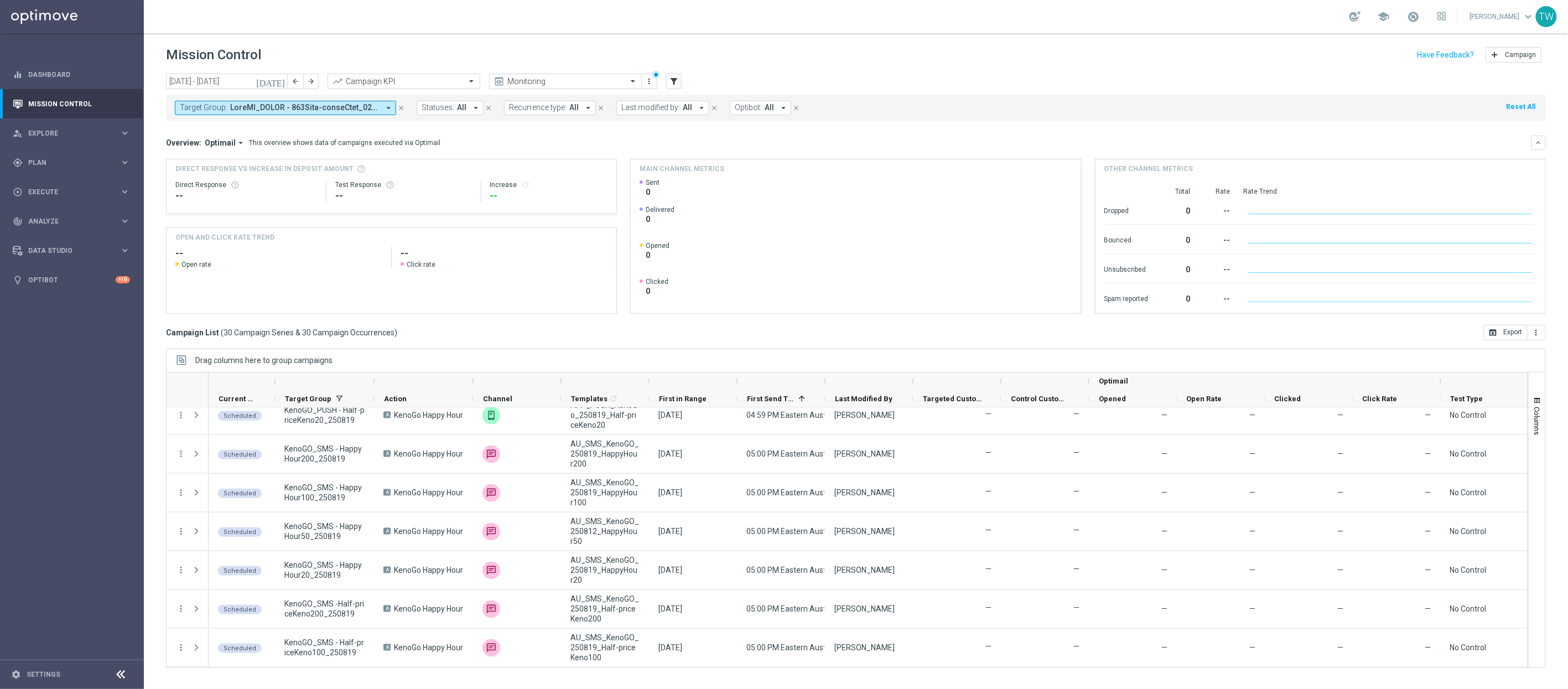
click at [374, 381] on div at bounding box center [374, 380] width 4 height 17
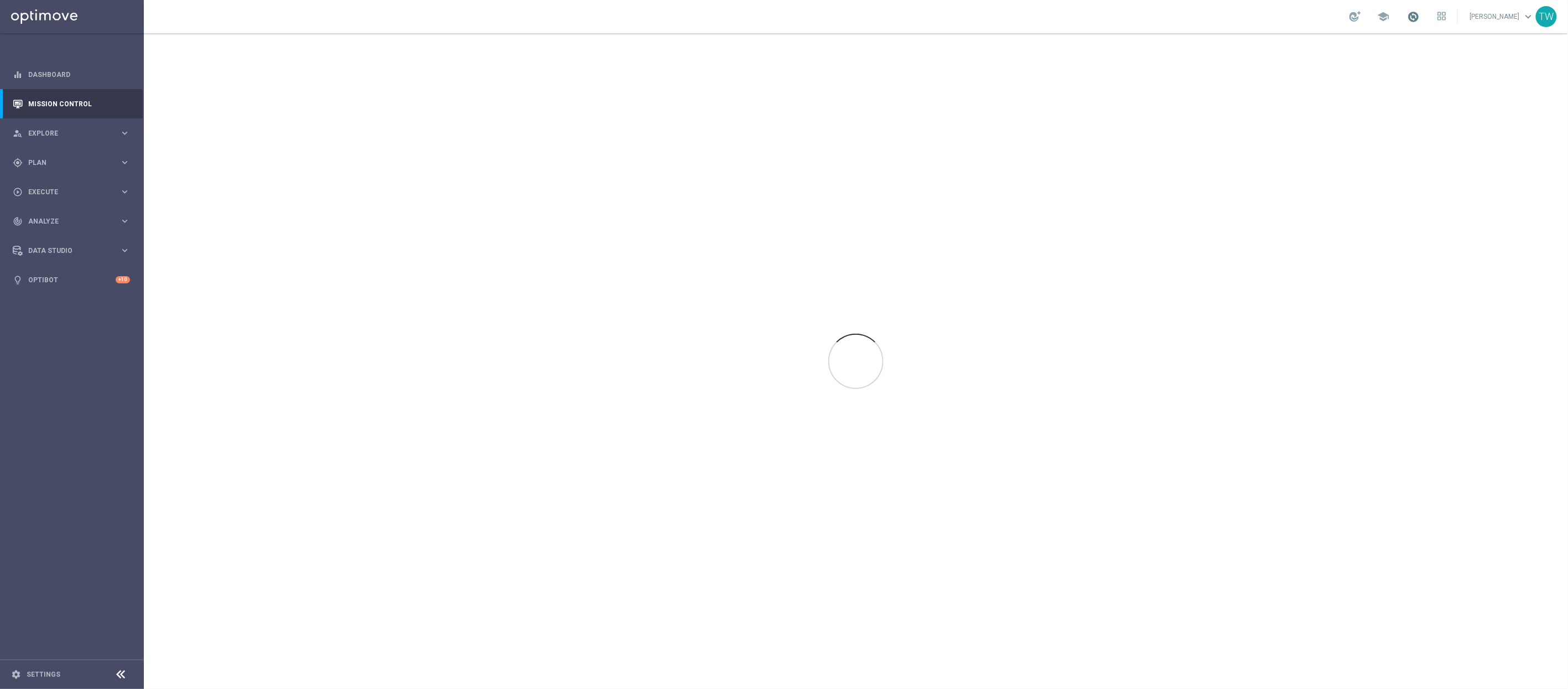
click at [1420, 20] on span at bounding box center [1414, 17] width 12 height 12
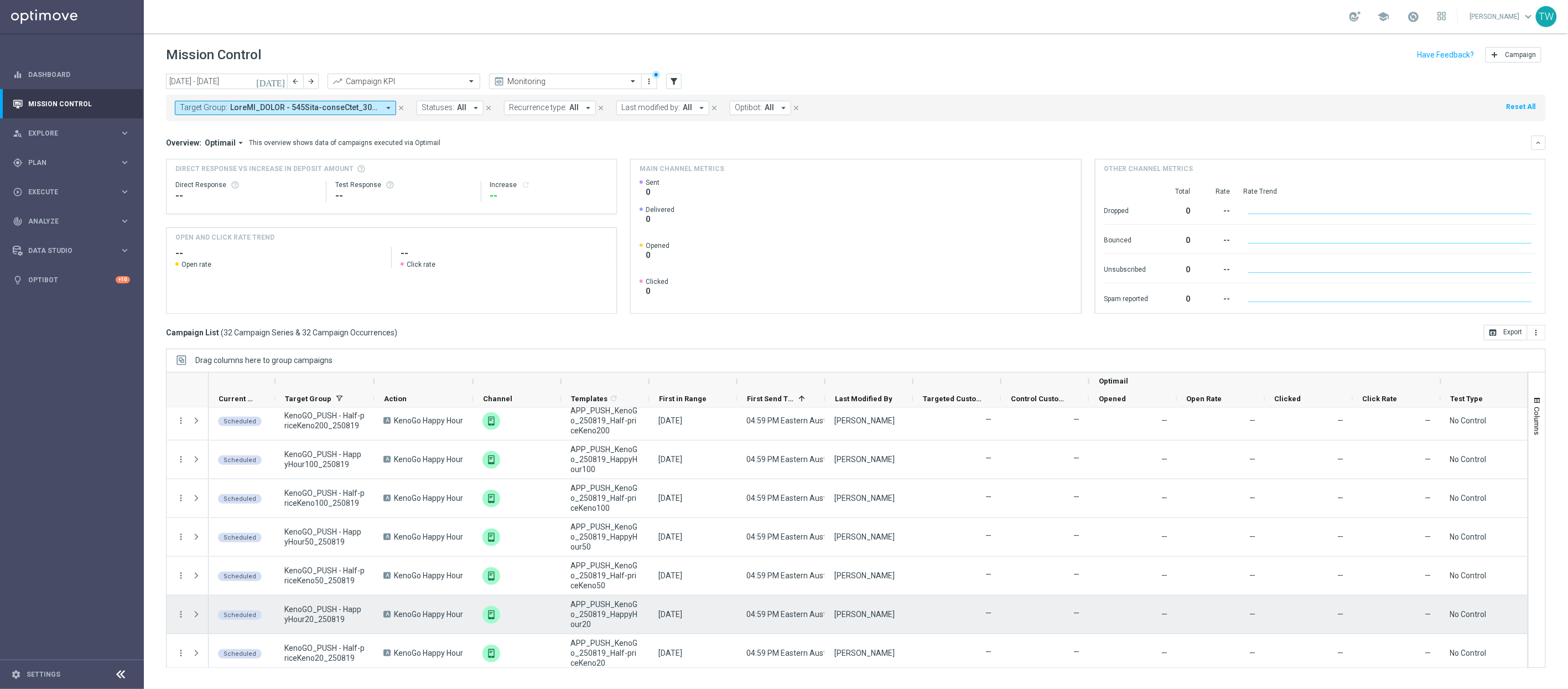
scroll to position [981, 0]
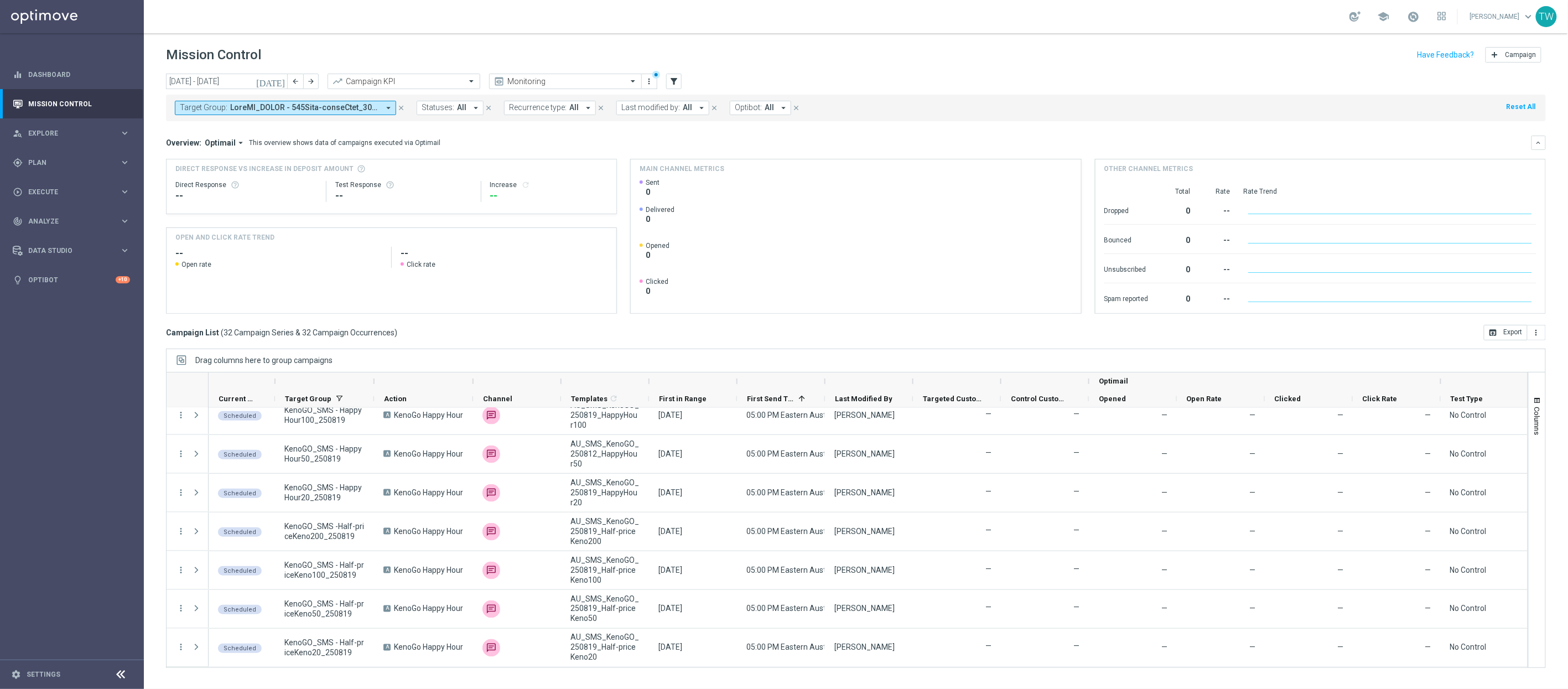
click at [374, 383] on div at bounding box center [374, 380] width 4 height 17
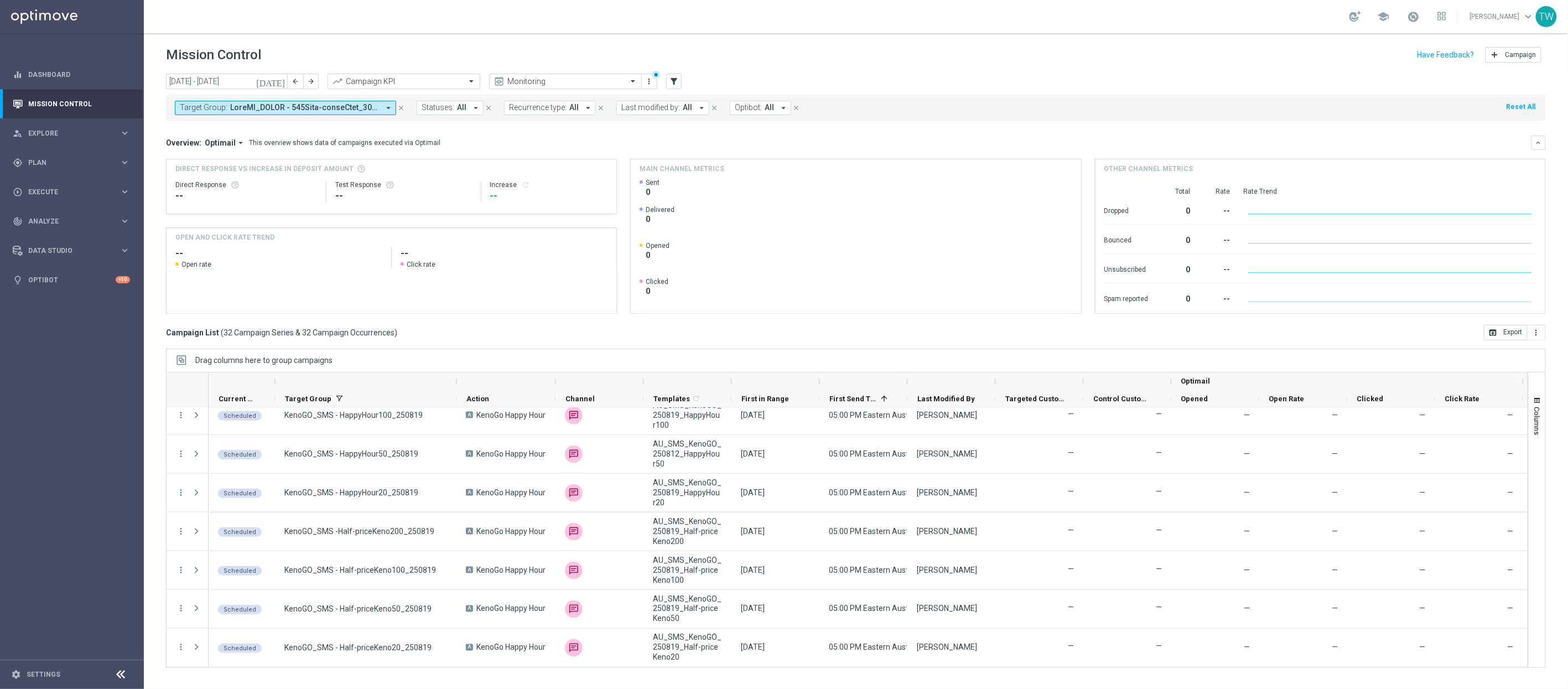
click at [732, 381] on div at bounding box center [731, 380] width 4 height 17
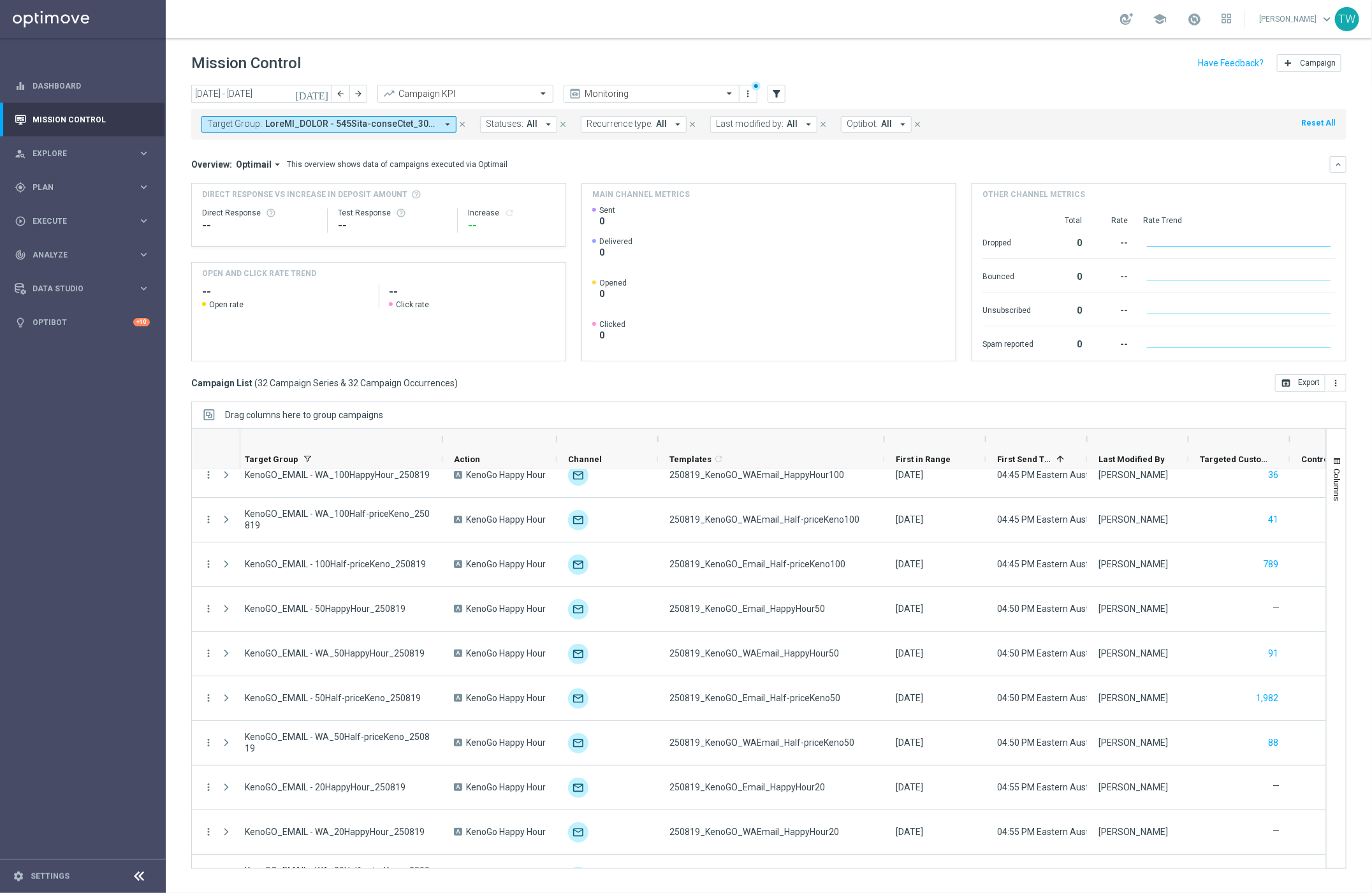
scroll to position [260, 0]
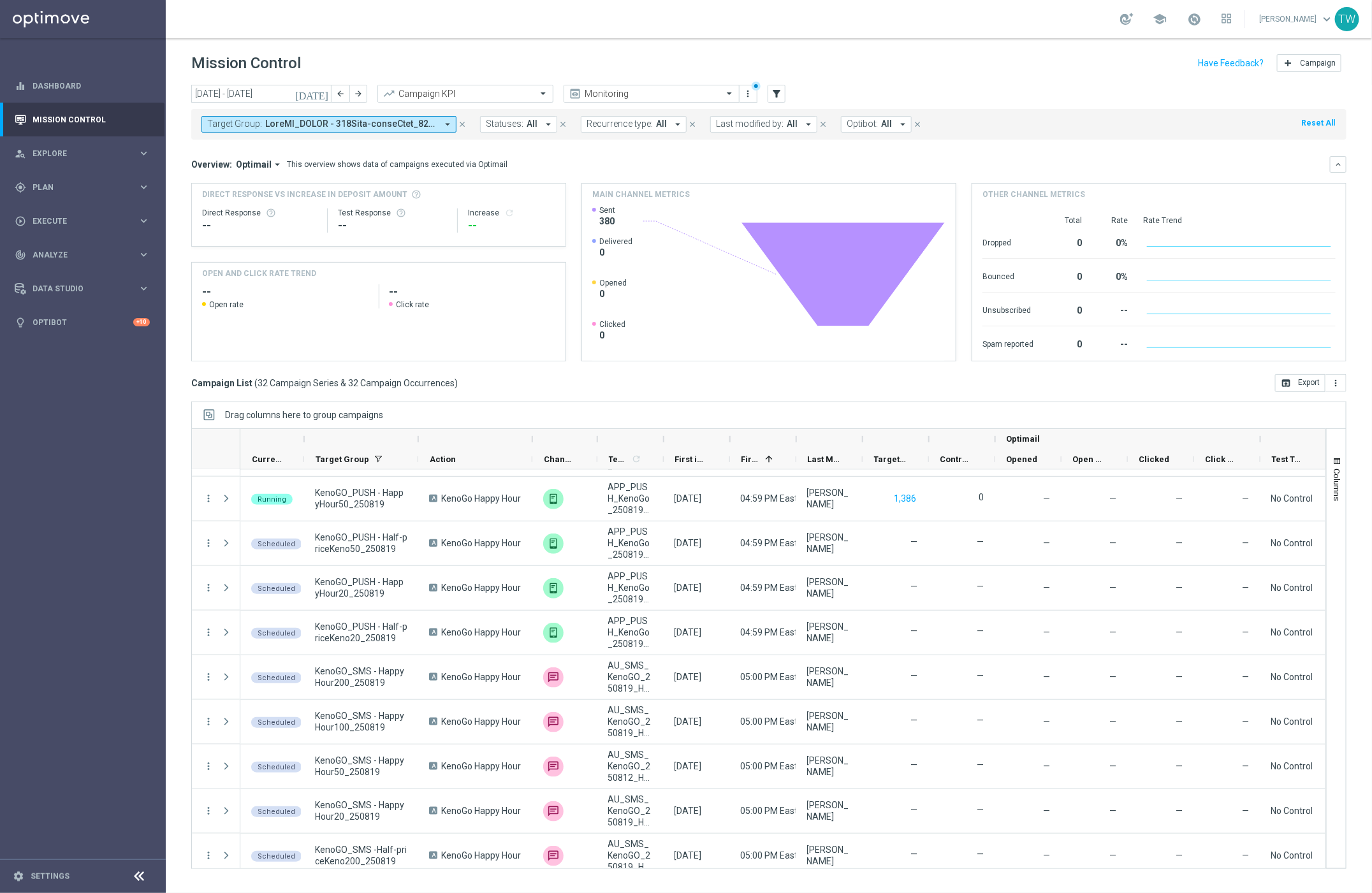
scroll to position [885, 0]
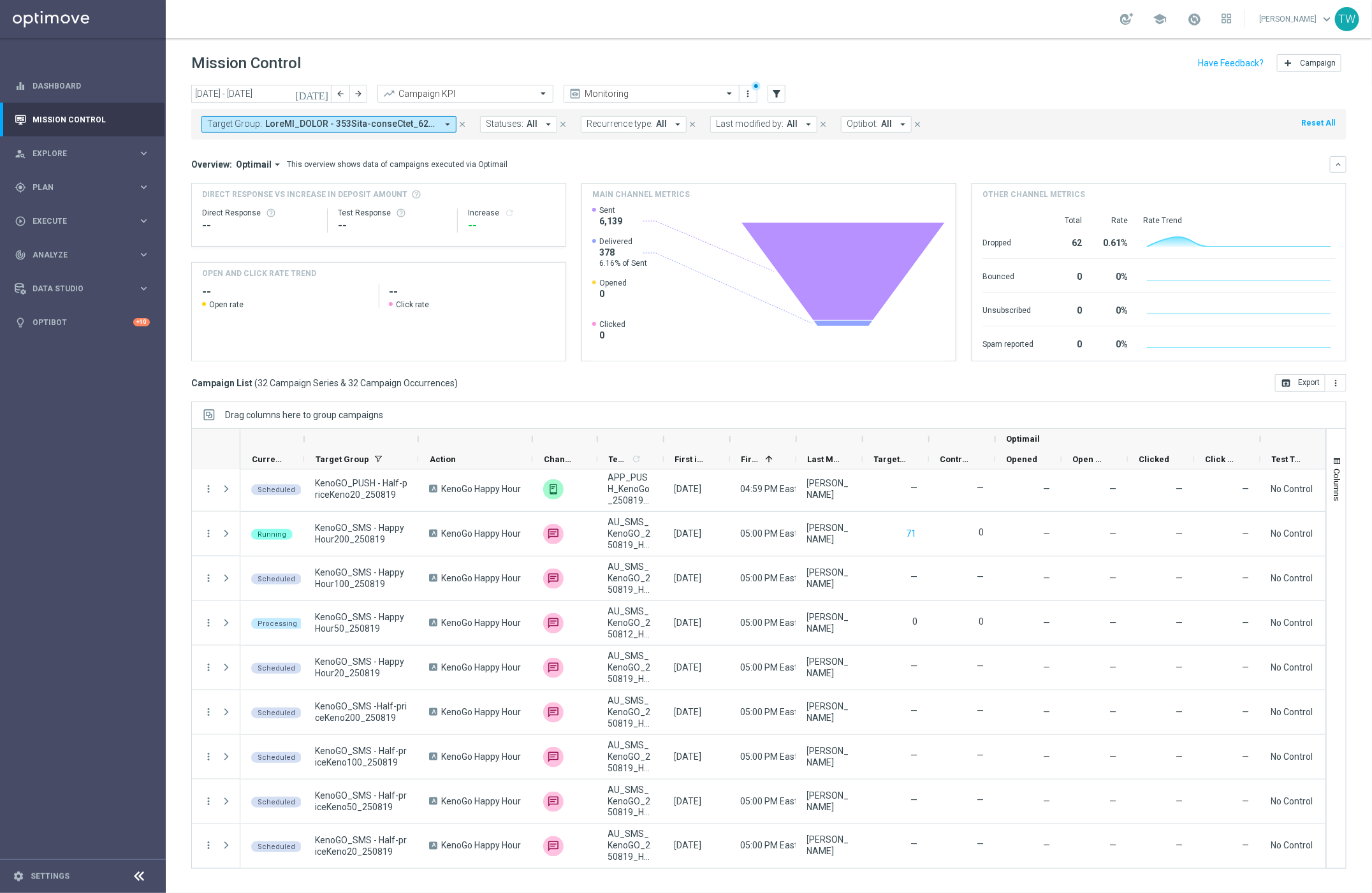
scroll to position [1031, 0]
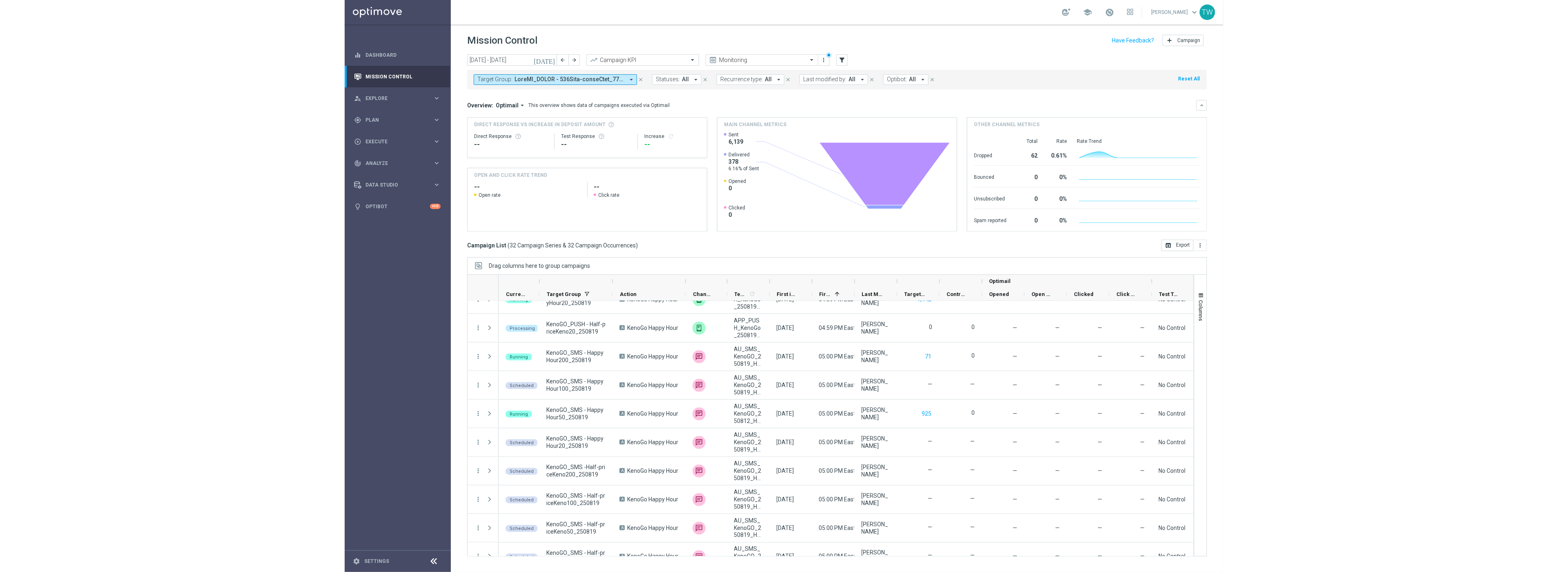
scroll to position [644, 0]
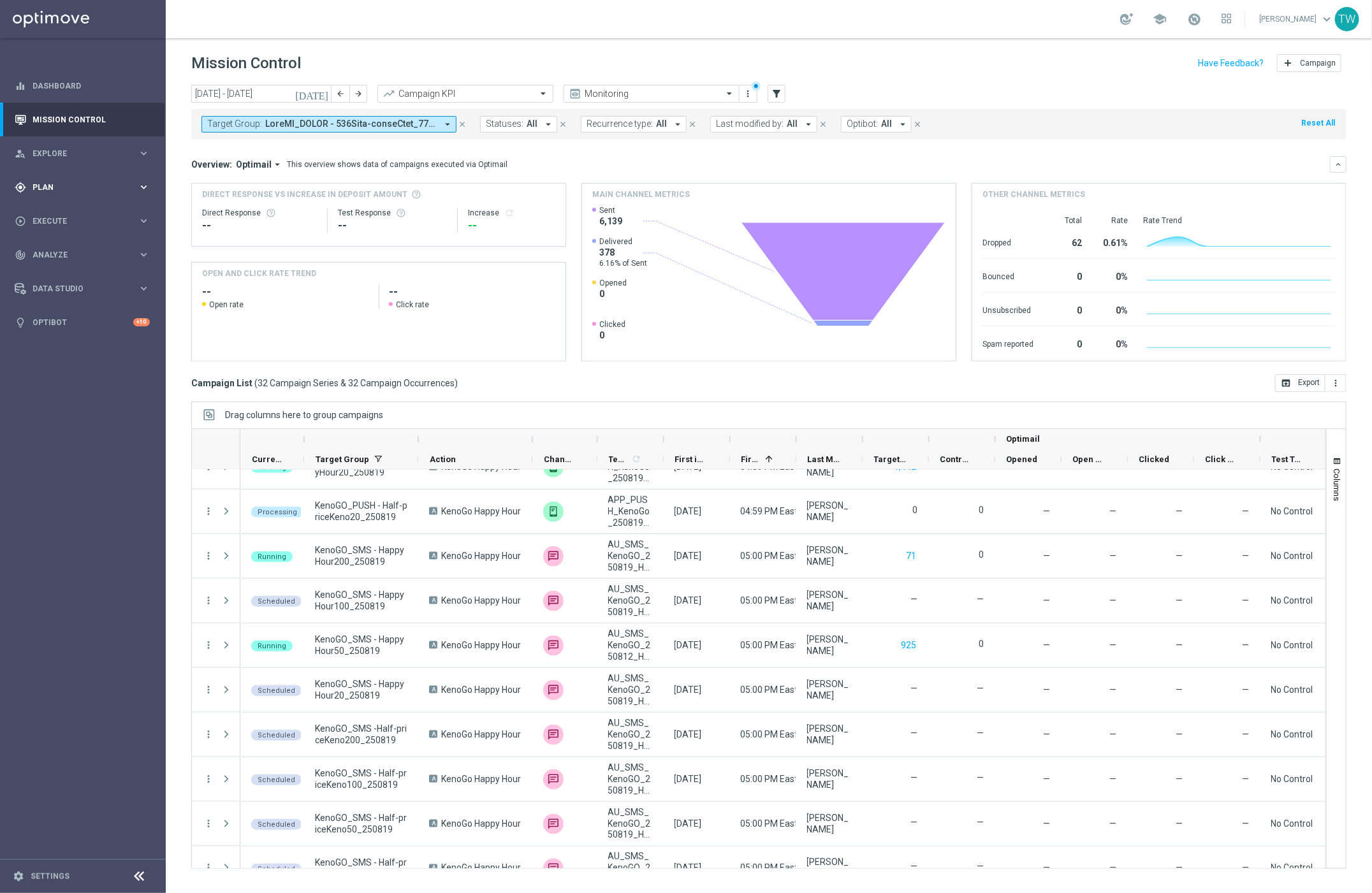
drag, startPoint x: 137, startPoint y: 192, endPoint x: 135, endPoint y: 199, distance: 7.3
click at [138, 192] on icon "keyboard_arrow_right" at bounding box center [143, 187] width 12 height 12
click at [64, 213] on link "Target Groups" at bounding box center [83, 213] width 100 height 10
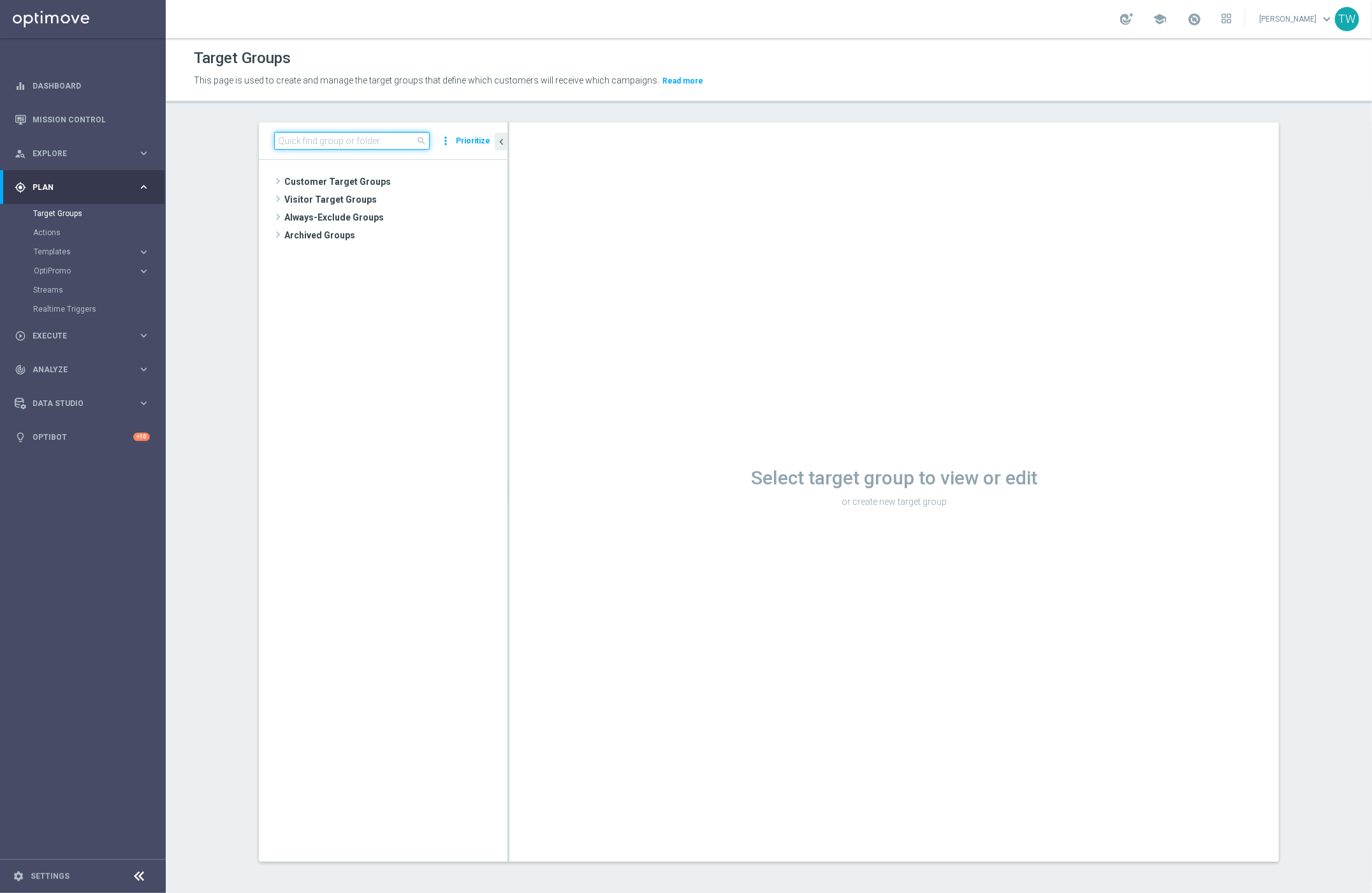
click at [354, 144] on input at bounding box center [352, 141] width 156 height 18
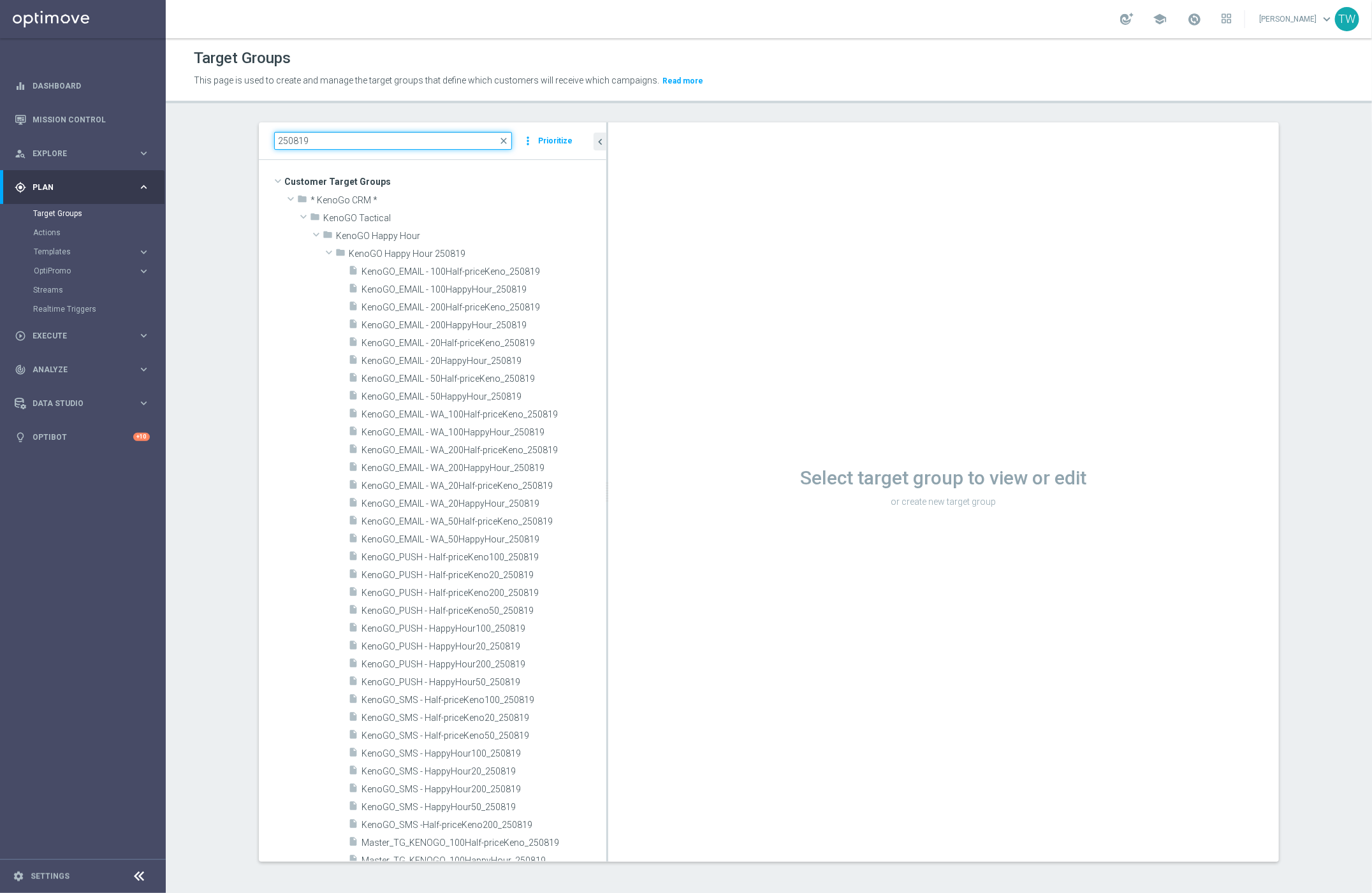
drag, startPoint x: 507, startPoint y: 416, endPoint x: 813, endPoint y: 413, distance: 306.0
click at [813, 415] on as-split "250819 close more_vert Prioritize Customer Target Groups library_add create_new…" at bounding box center [768, 492] width 1019 height 739
type input "250819"
click at [523, 754] on span "KenoGO_SMS - HappyHour100_250819" at bounding box center [467, 753] width 214 height 10
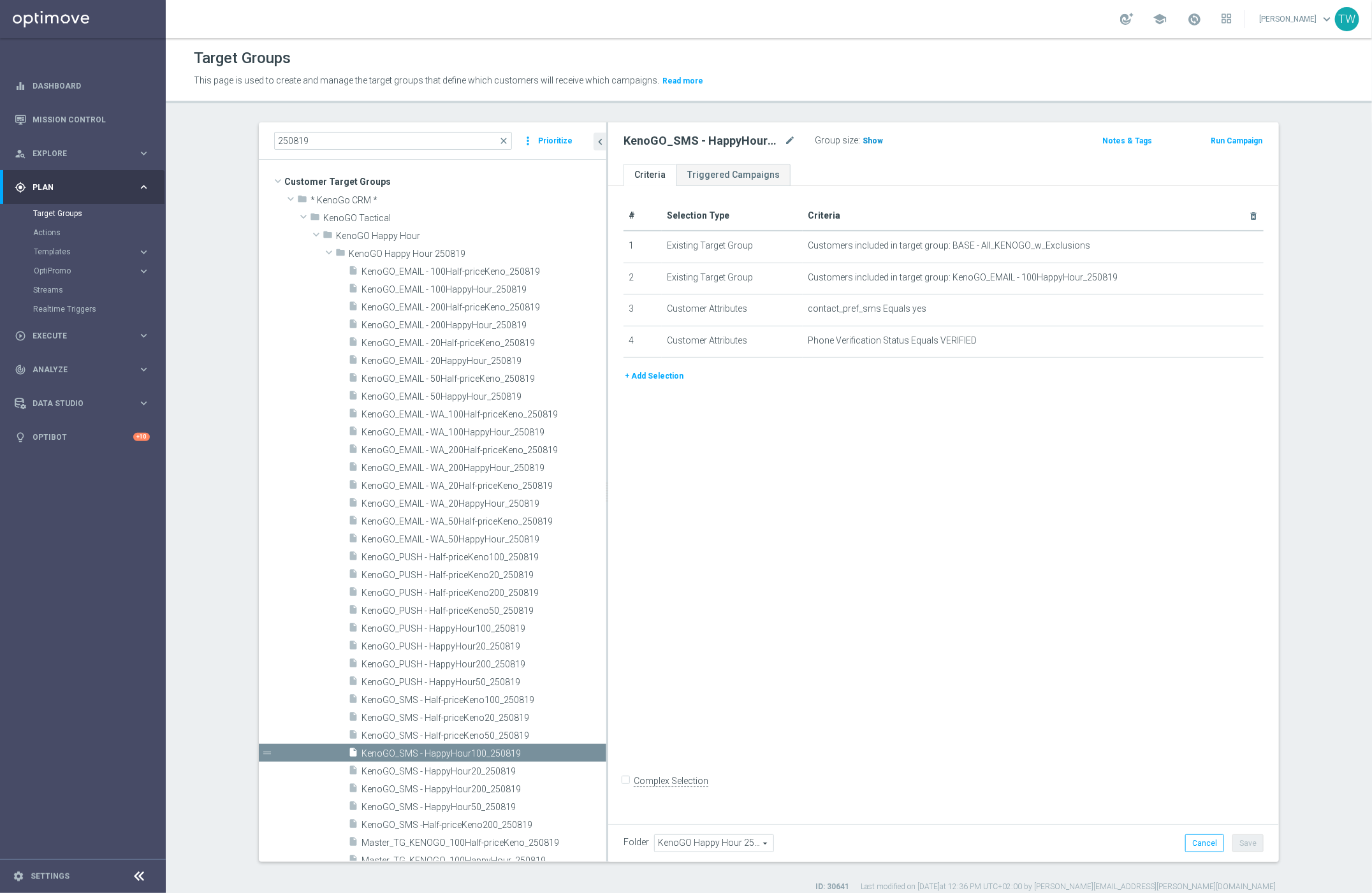
click at [875, 138] on span "Show" at bounding box center [872, 141] width 20 height 9
click at [536, 770] on span "KenoGO_SMS - HappyHour20_250819" at bounding box center [467, 770] width 214 height 10
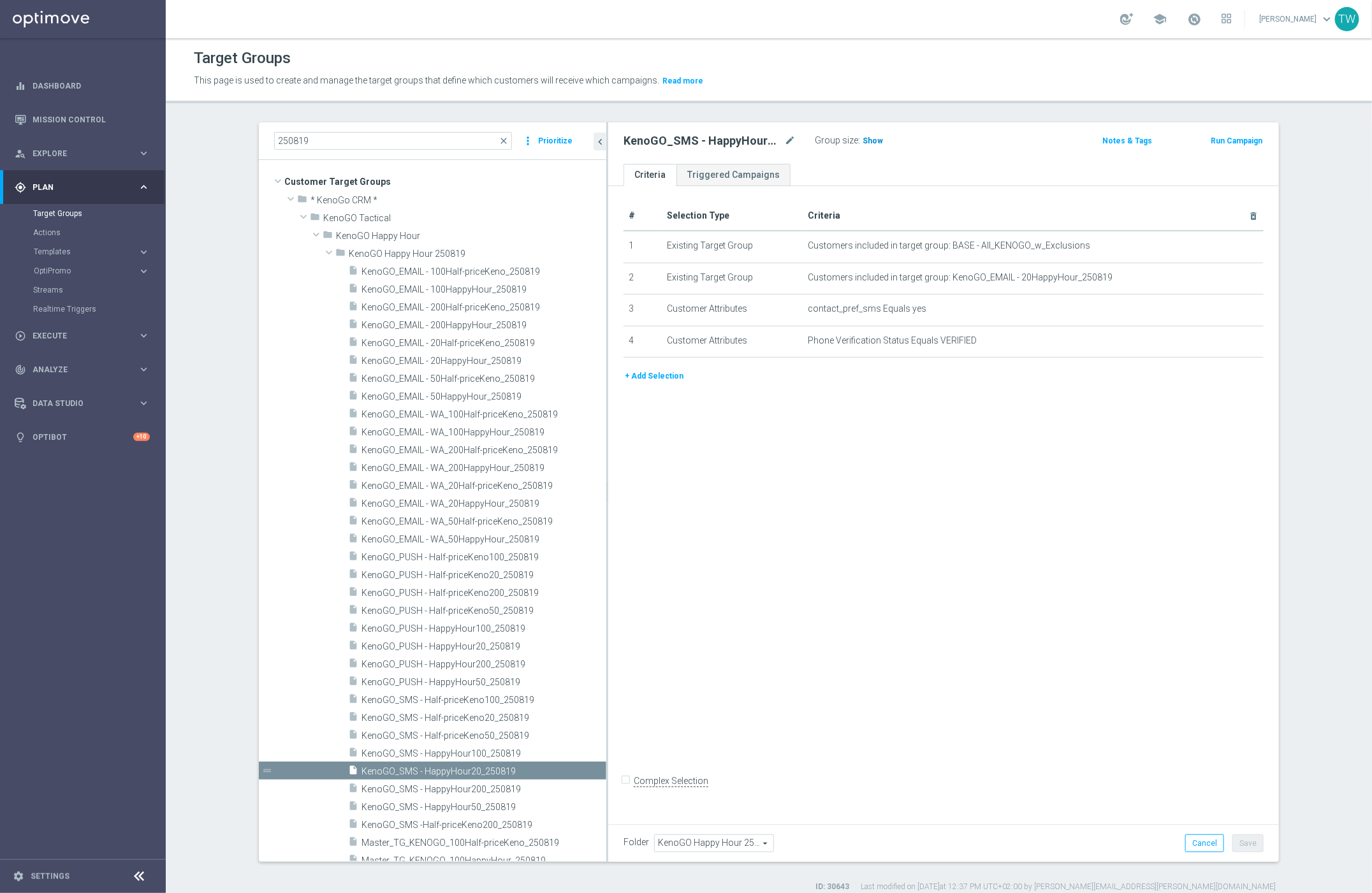
click at [865, 142] on span "Show" at bounding box center [872, 141] width 20 height 9
click at [138, 248] on icon "keyboard_arrow_right" at bounding box center [143, 252] width 12 height 12
